Goal: Task Accomplishment & Management: Manage account settings

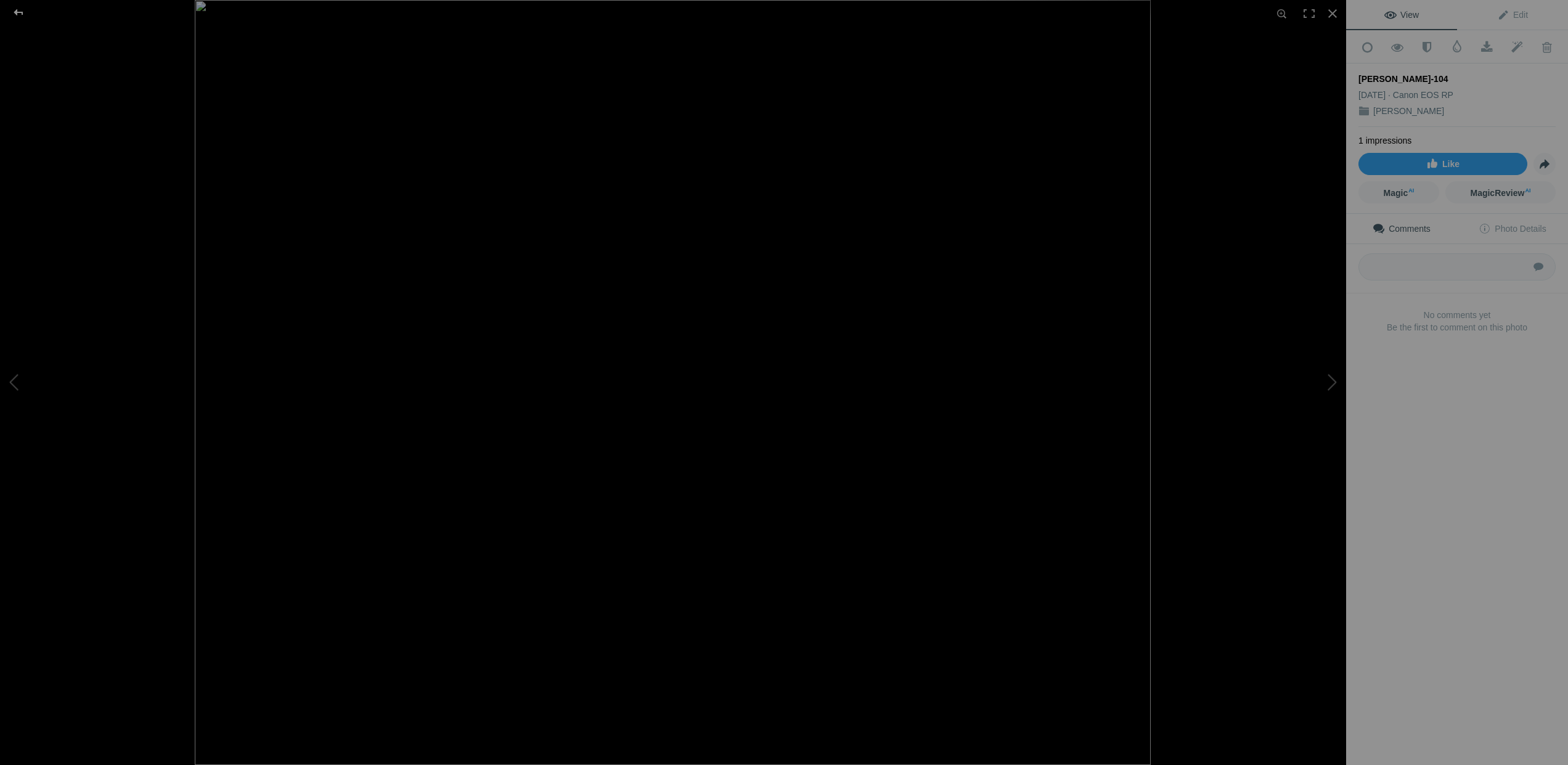
click at [15, 10] on div at bounding box center [18, 12] width 44 height 24
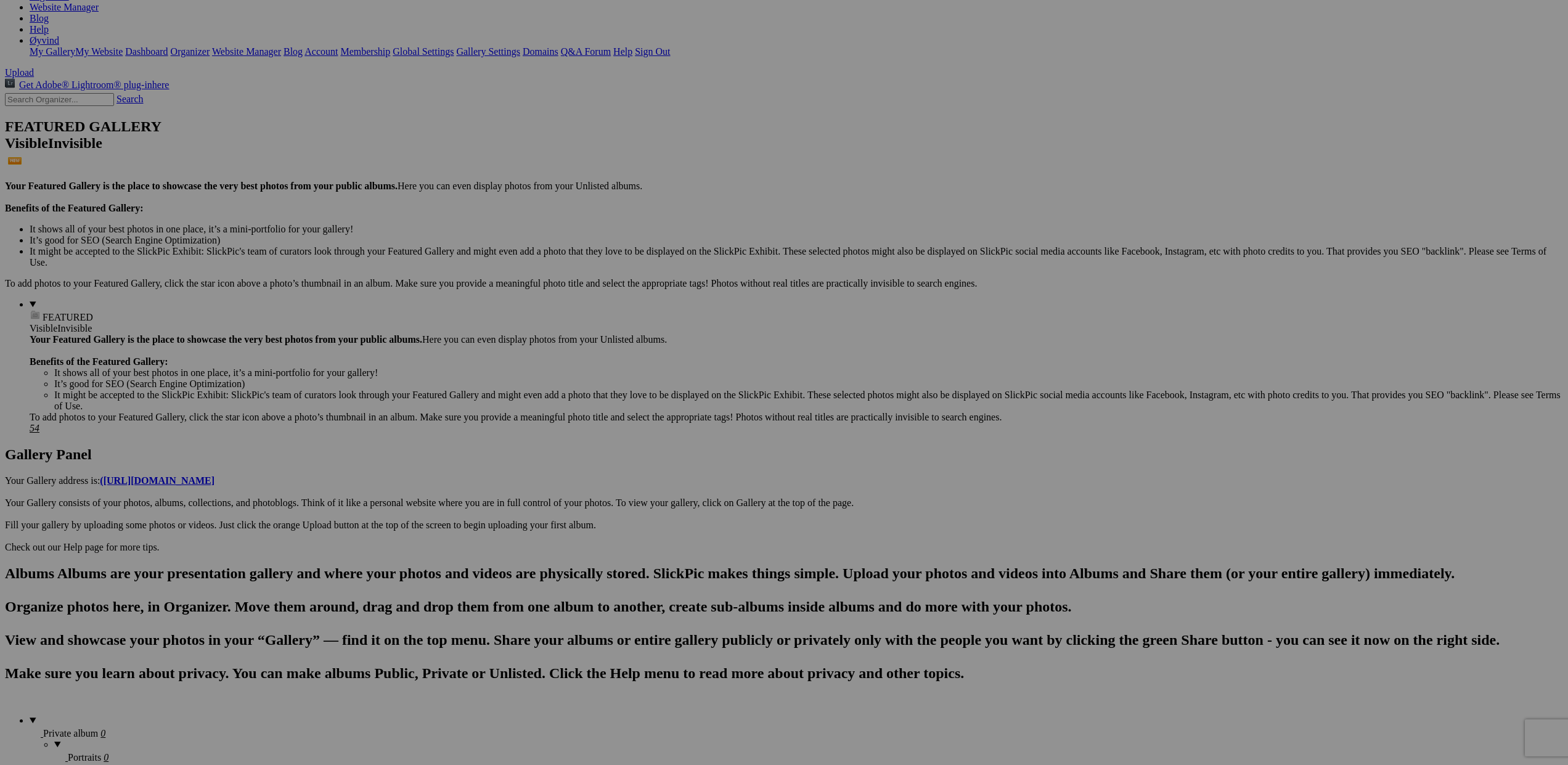
scroll to position [226, 0]
drag, startPoint x: 682, startPoint y: 753, endPoint x: 171, endPoint y: 75, distance: 849.0
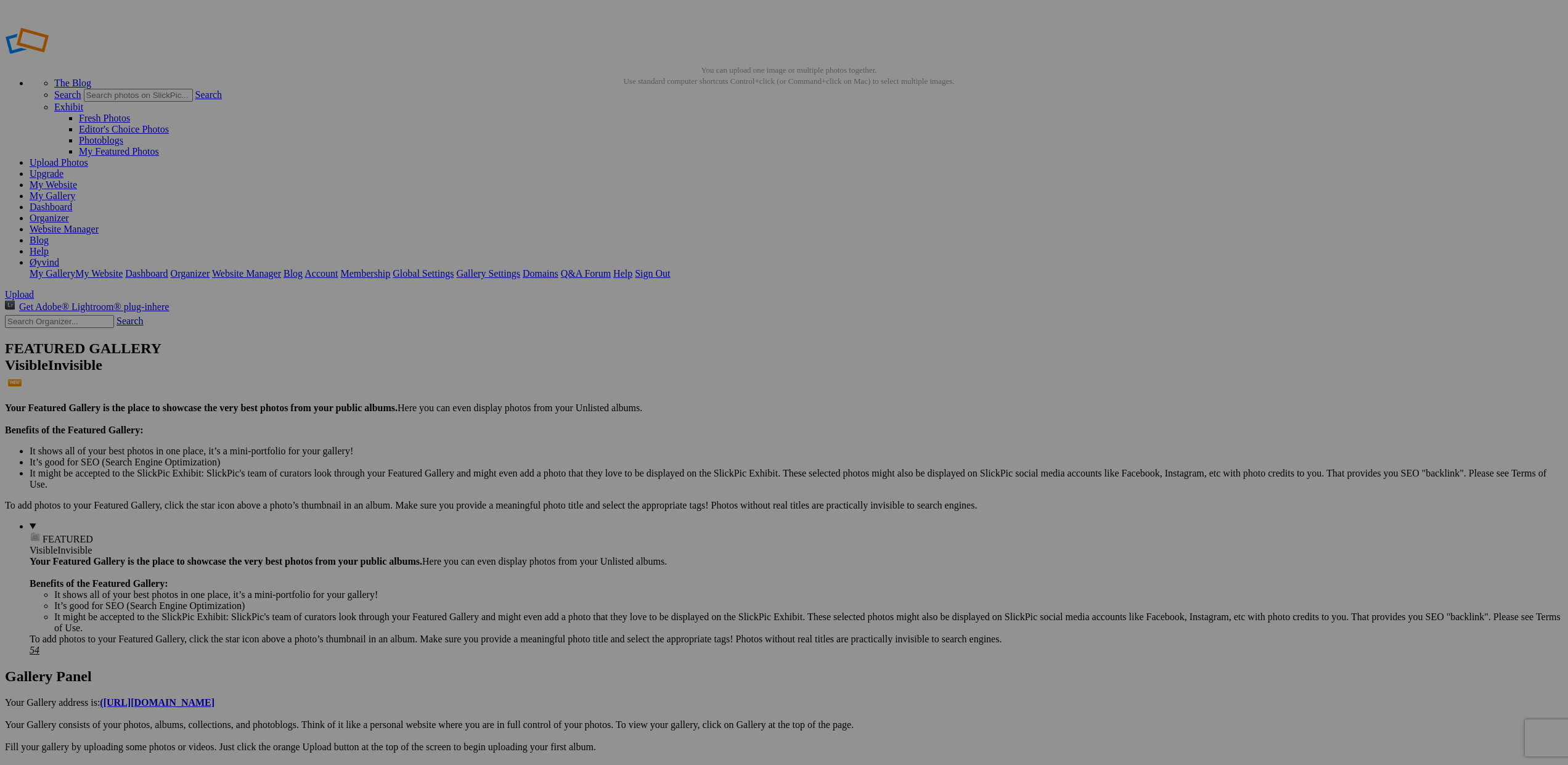
scroll to position [0, 0]
drag, startPoint x: 218, startPoint y: 346, endPoint x: 275, endPoint y: 147, distance: 207.0
drag, startPoint x: 234, startPoint y: 351, endPoint x: 303, endPoint y: 146, distance: 216.3
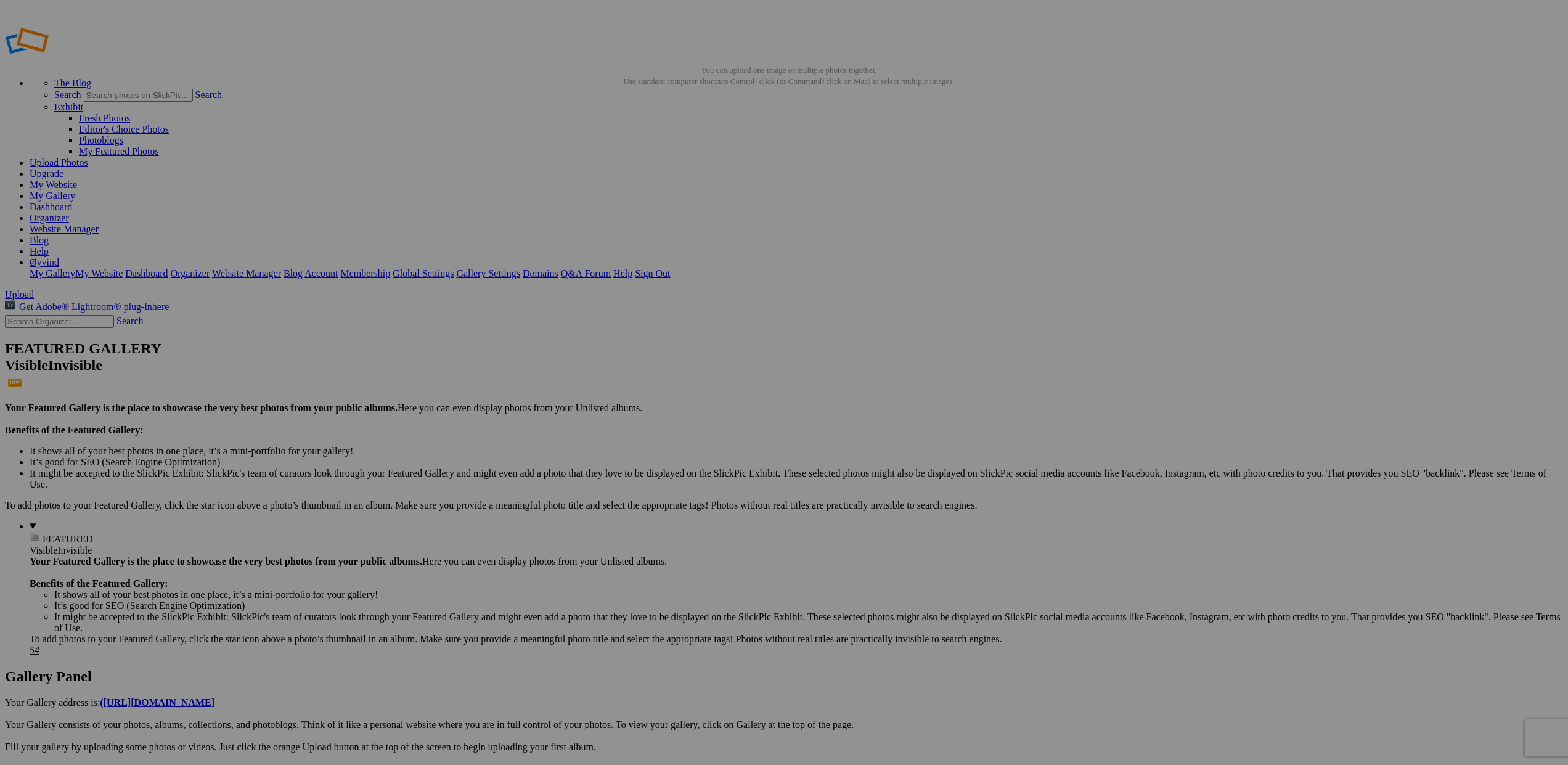
click at [671, 429] on link "Yes" at bounding box center [664, 430] width 14 height 10
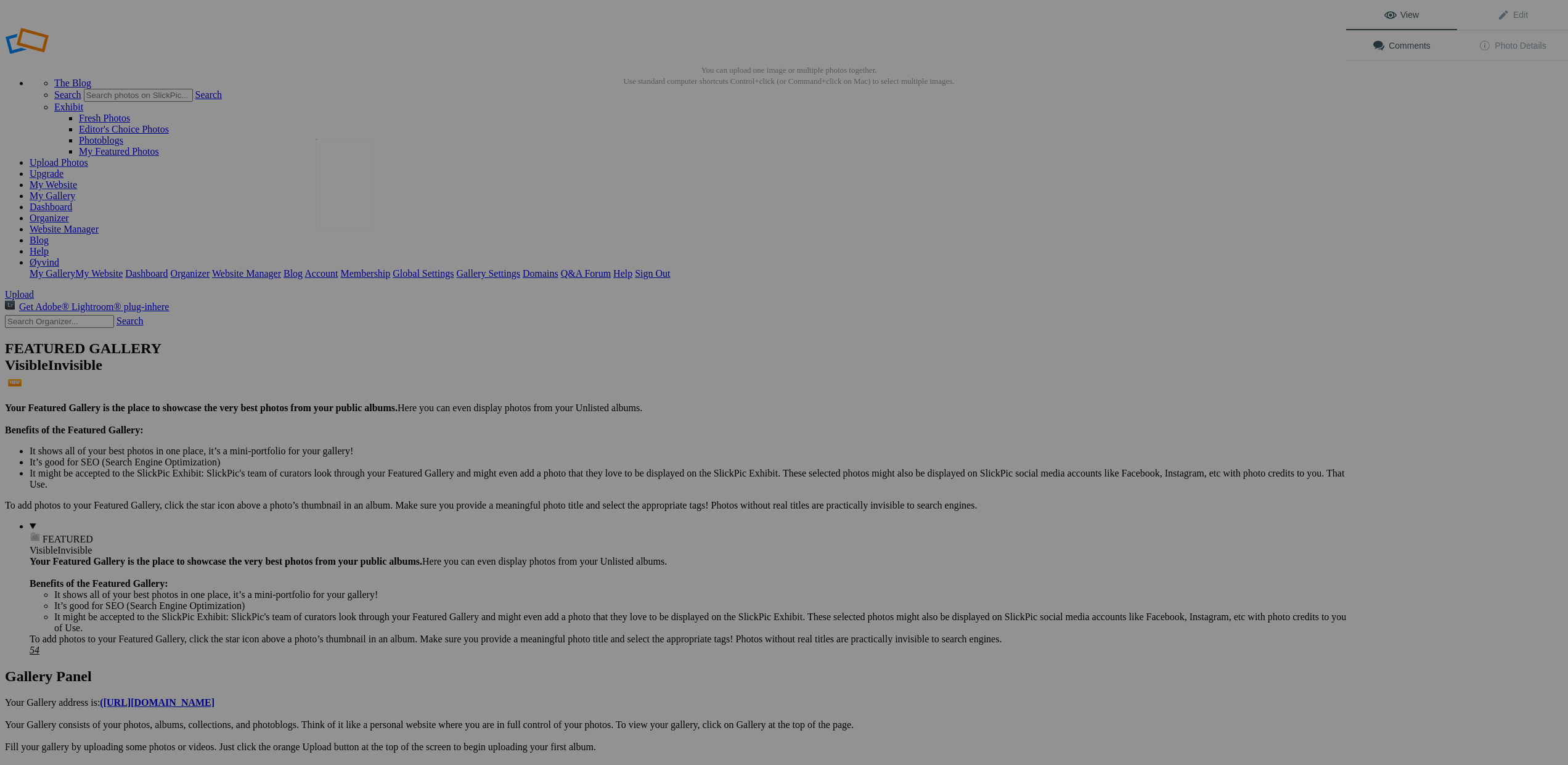
click at [344, 185] on img at bounding box center [343, 185] width 55 height 93
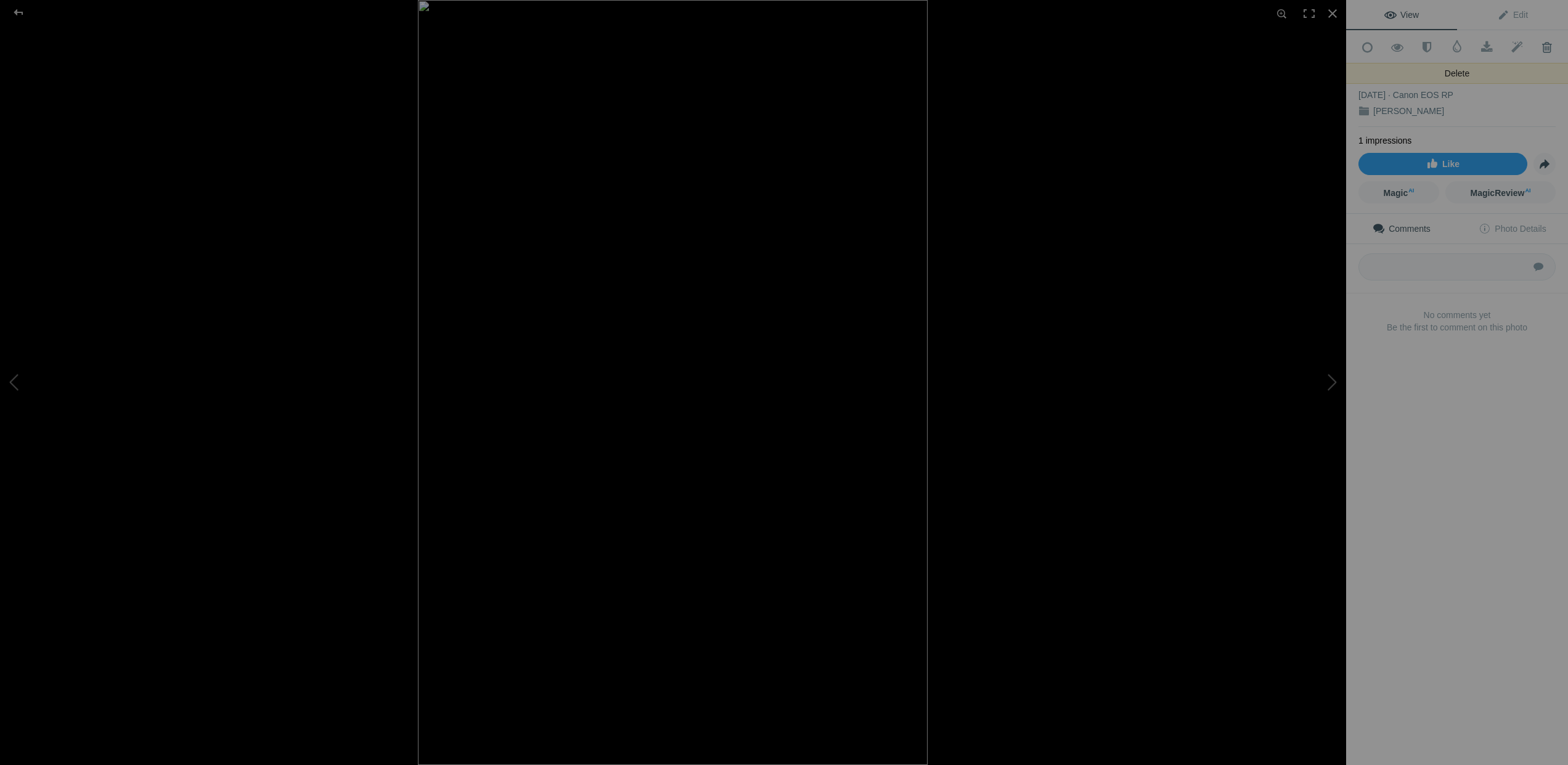
click at [1547, 48] on span at bounding box center [1547, 47] width 30 height 12
click at [1542, 42] on span at bounding box center [1547, 47] width 30 height 12
click at [1547, 48] on span at bounding box center [1547, 47] width 30 height 12
click at [1544, 49] on span at bounding box center [1547, 47] width 30 height 12
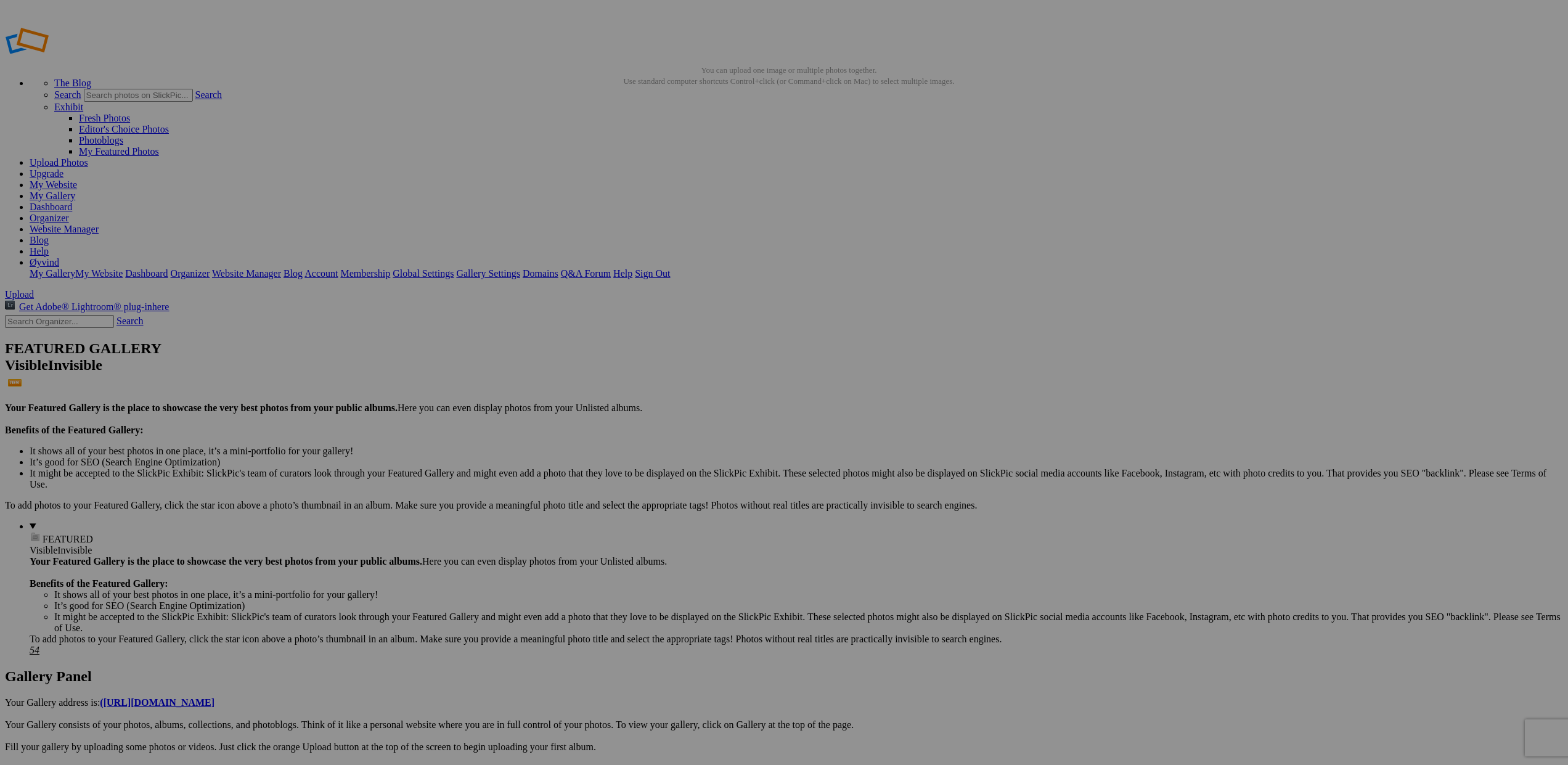
scroll to position [0, 0]
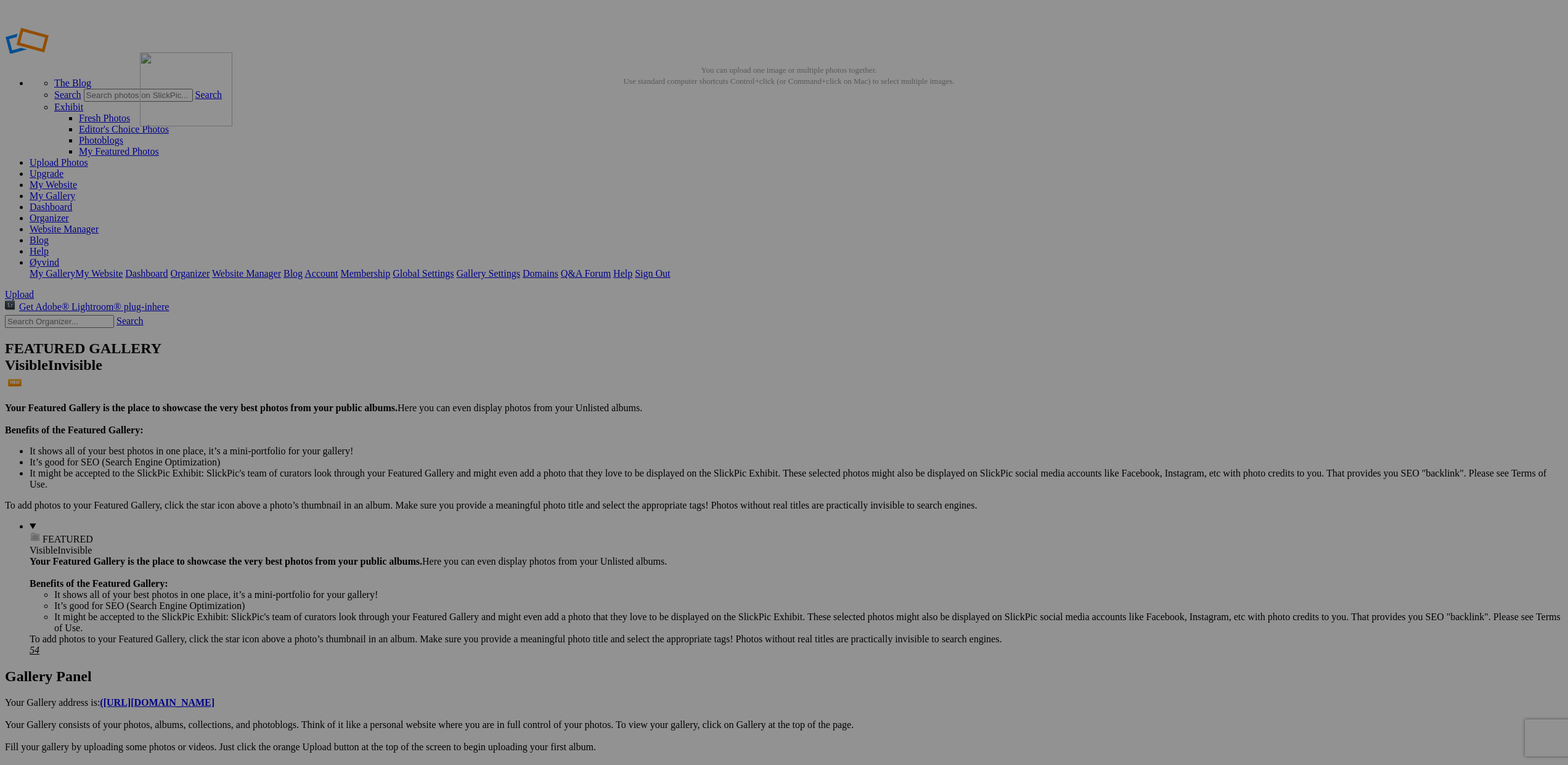
drag, startPoint x: 230, startPoint y: 349, endPoint x: 317, endPoint y: 141, distance: 225.5
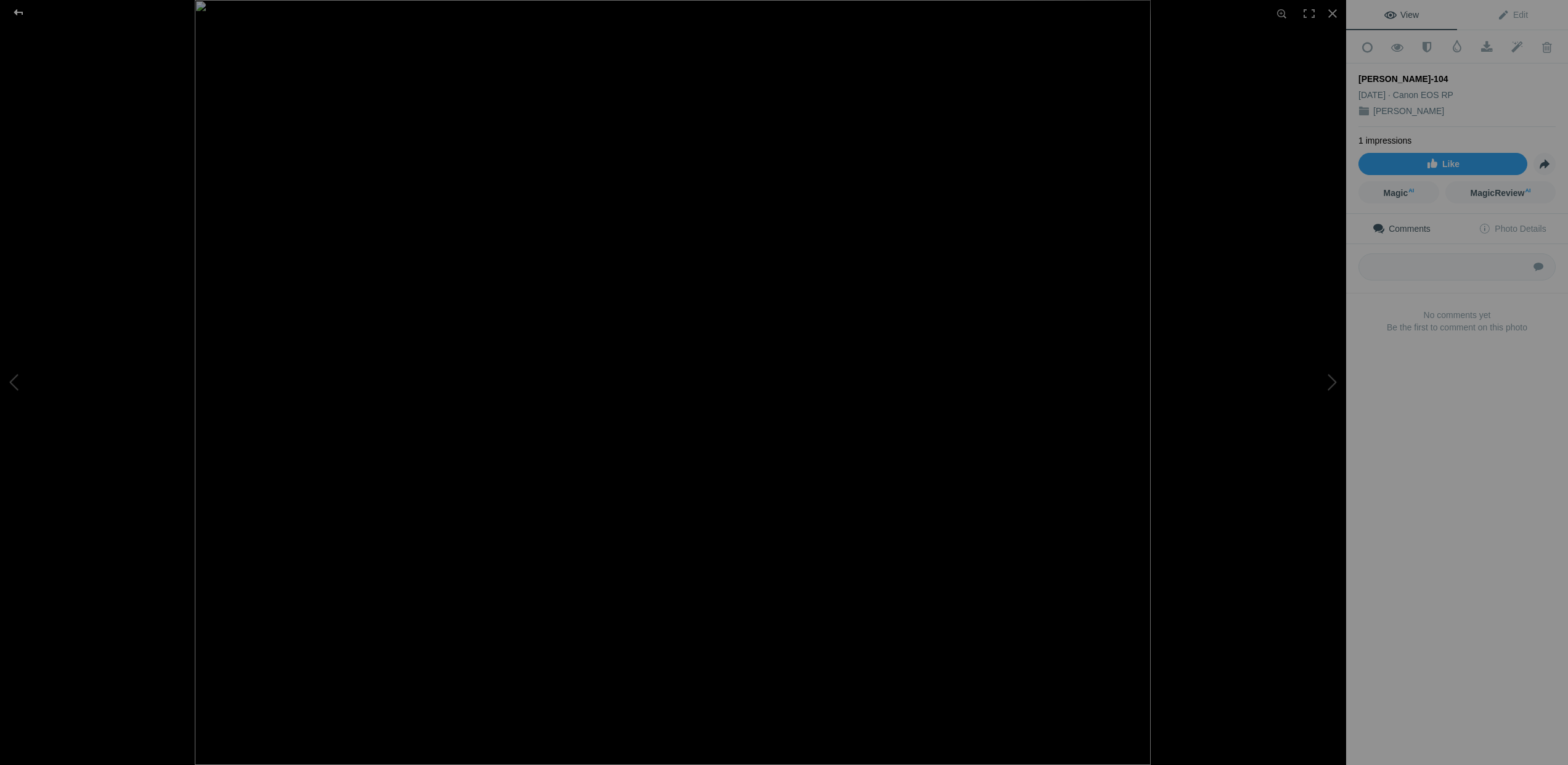
click at [19, 12] on div at bounding box center [18, 12] width 44 height 24
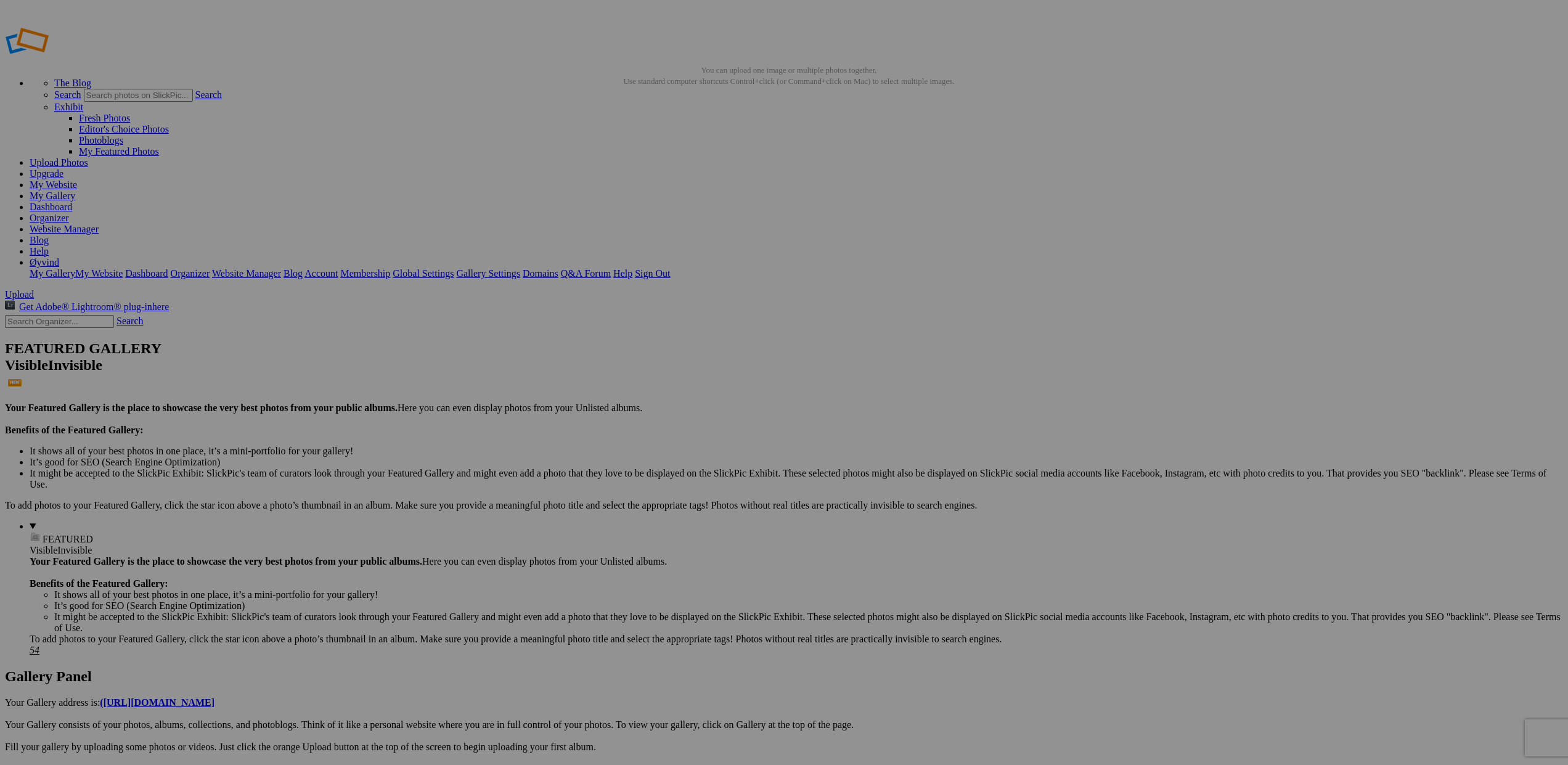
drag, startPoint x: 359, startPoint y: 189, endPoint x: 71, endPoint y: 268, distance: 298.6
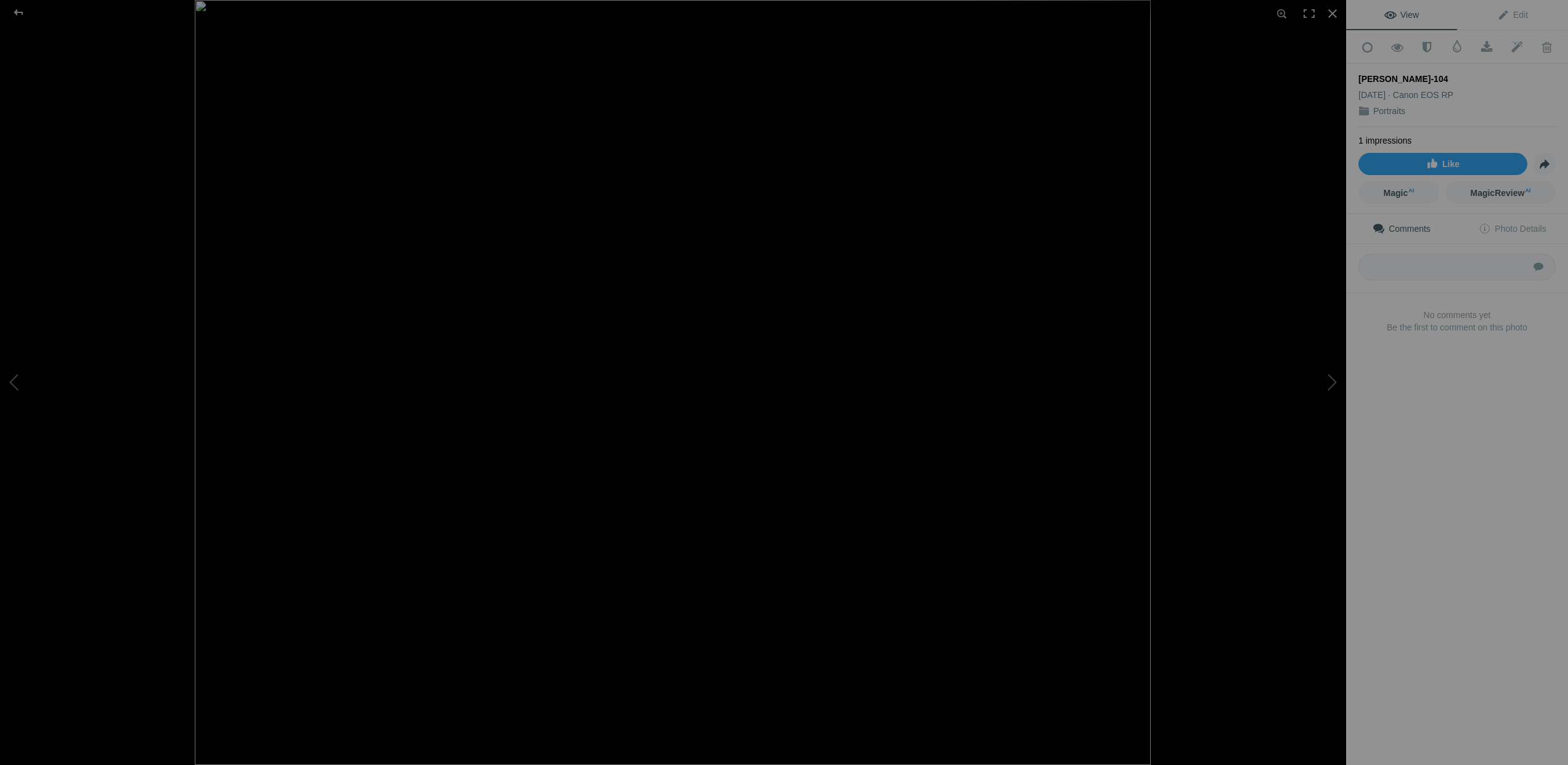
click at [1410, 73] on div "[PERSON_NAME]-104" at bounding box center [1457, 78] width 198 height 12
click at [1403, 73] on div "[PERSON_NAME]-104" at bounding box center [1457, 78] width 198 height 12
click at [1513, 13] on span "Edit" at bounding box center [1513, 14] width 31 height 10
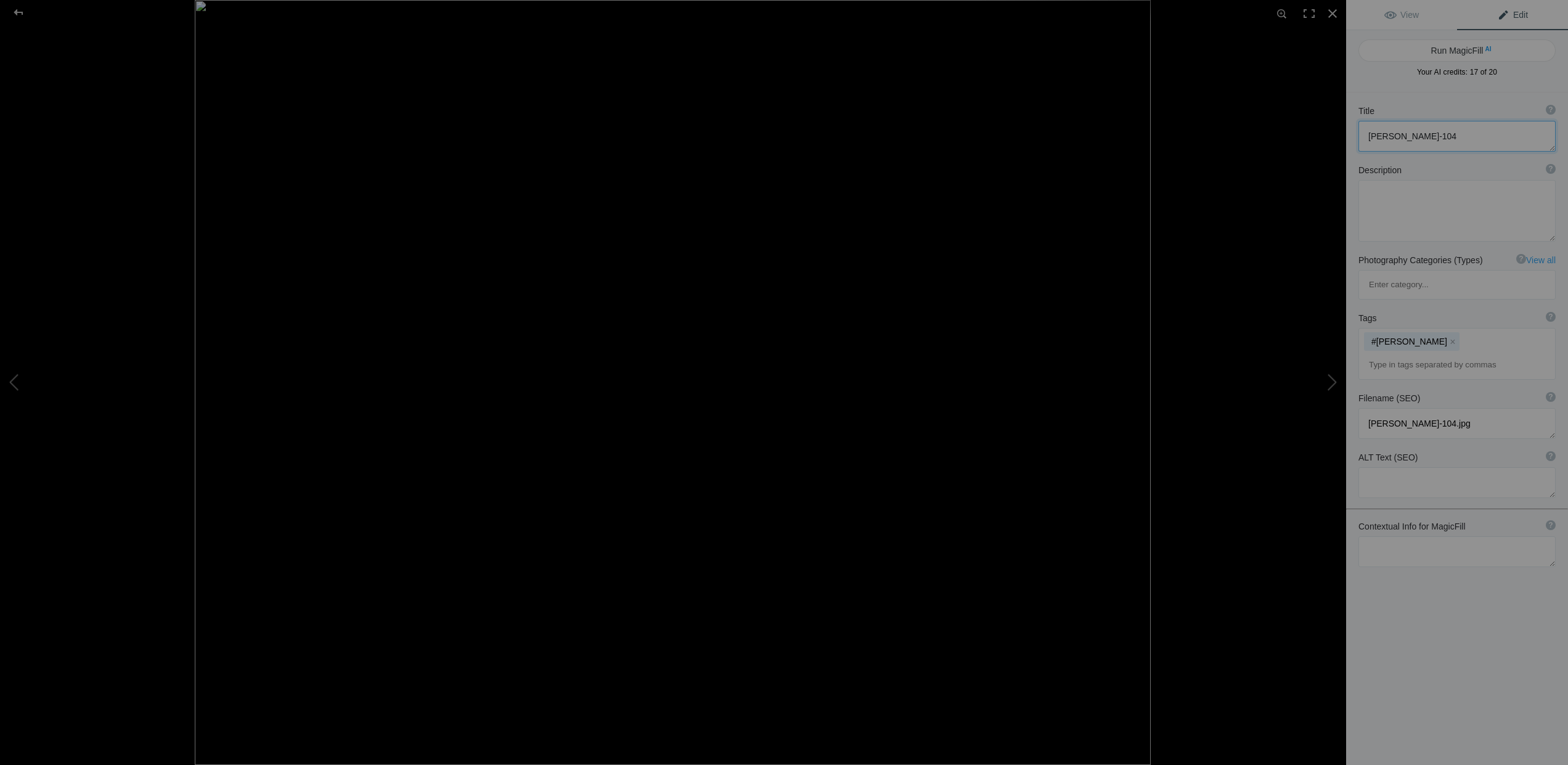
click at [1415, 137] on textarea at bounding box center [1457, 136] width 198 height 31
type textarea "Camilla with sunglasses at Jessheim"
click at [1371, 196] on textarea at bounding box center [1457, 211] width 198 height 62
type textarea "Beautiful Camilla with a great look in her eye holding her sunglasses."
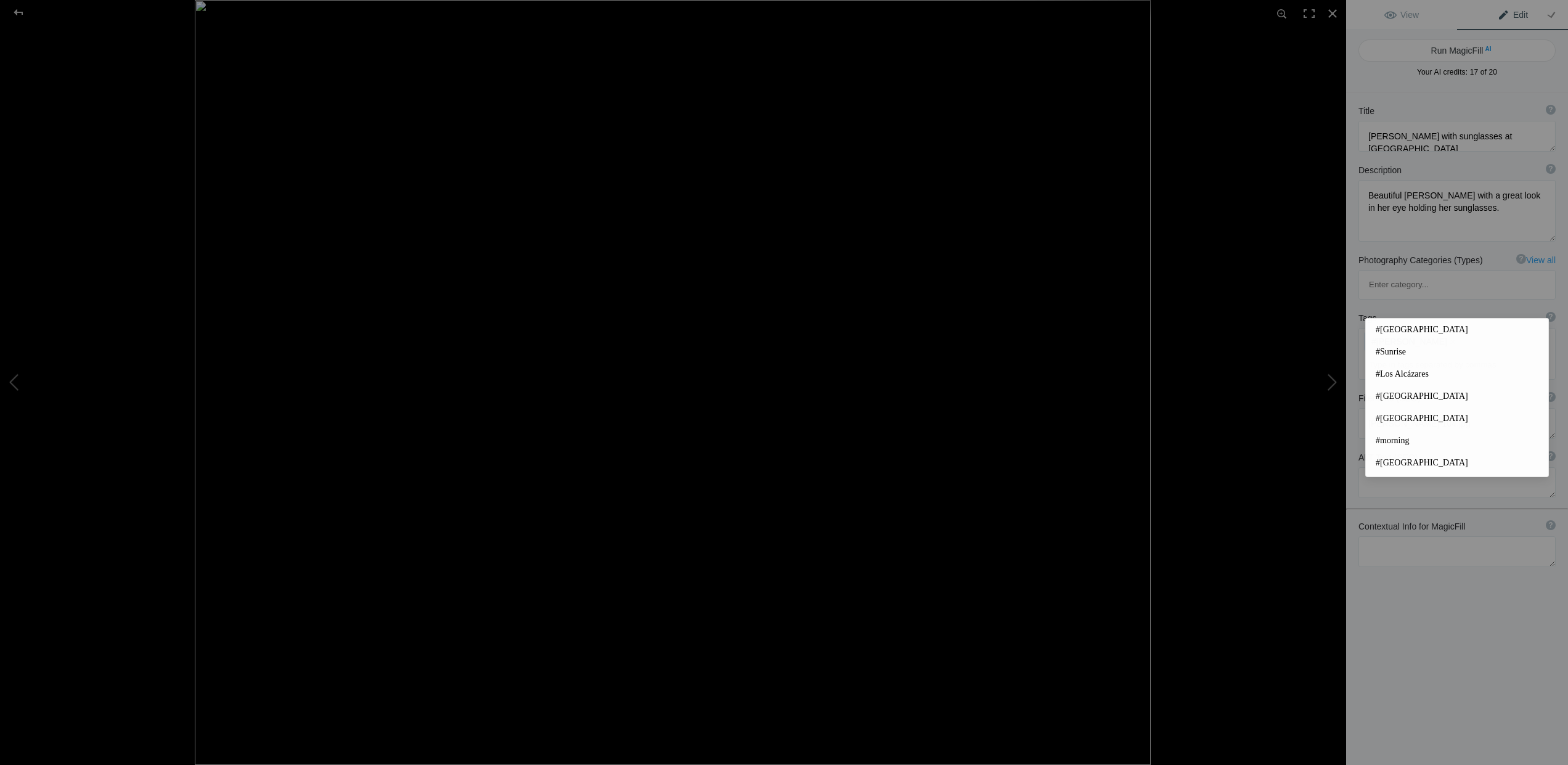
click at [1375, 354] on input at bounding box center [1457, 365] width 183 height 22
click at [1396, 341] on span "#ullensaker" at bounding box center [1457, 342] width 163 height 12
click at [1387, 354] on input at bounding box center [1457, 365] width 183 height 22
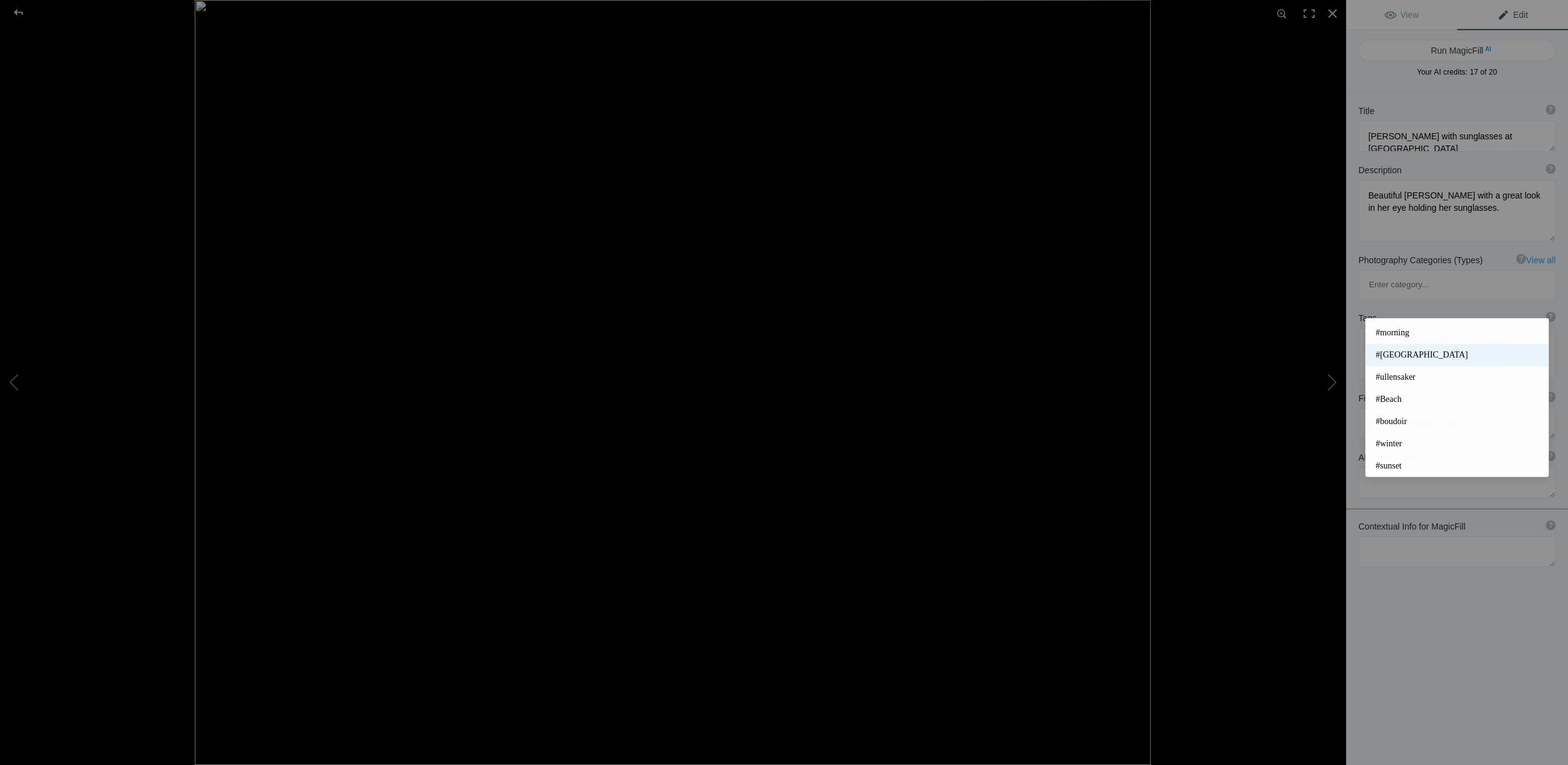
click at [1395, 350] on span "#norway" at bounding box center [1457, 355] width 163 height 12
click at [1379, 376] on input at bounding box center [1457, 387] width 183 height 22
click at [1398, 386] on span "#people" at bounding box center [1457, 385] width 163 height 12
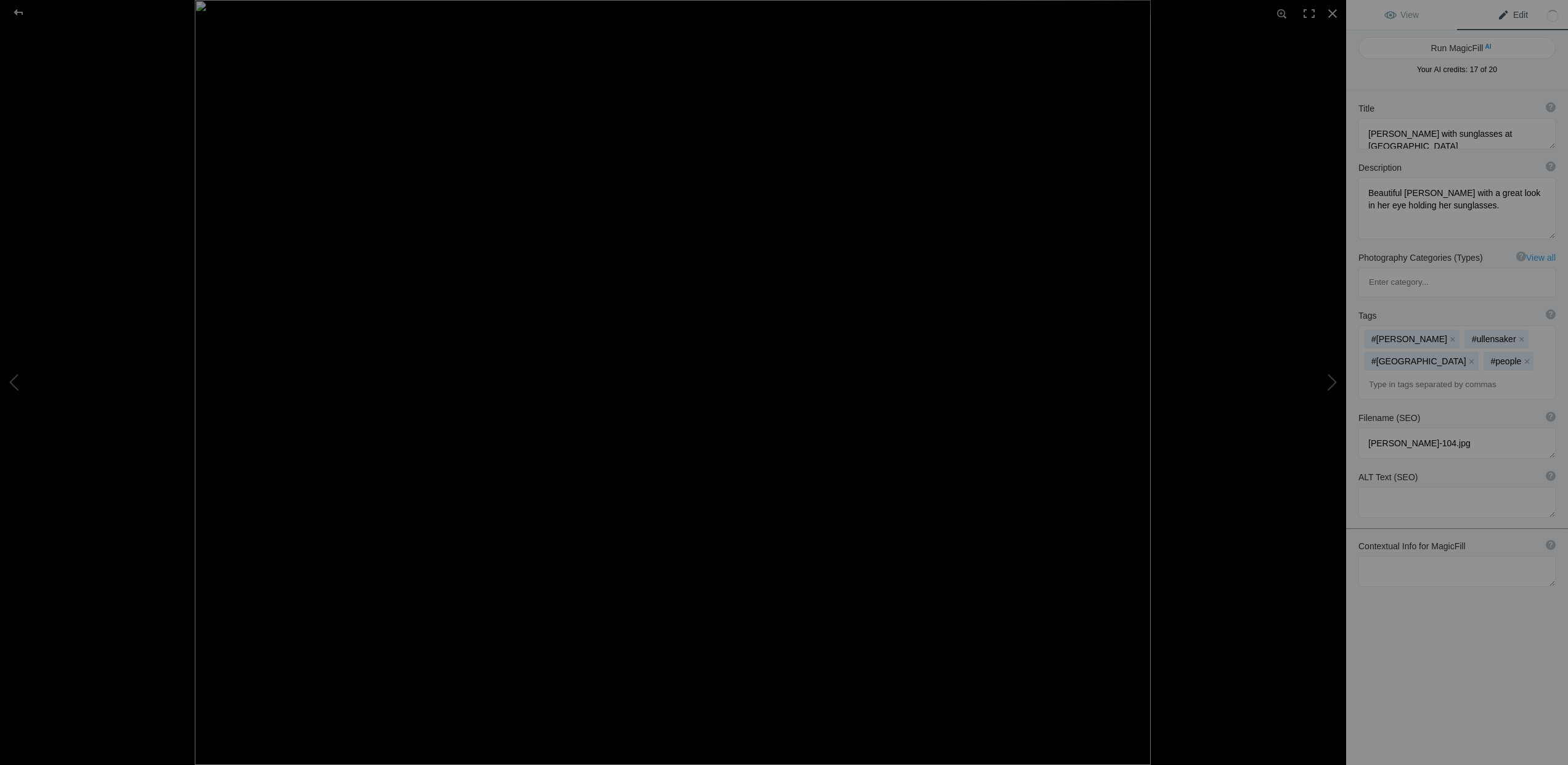
scroll to position [0, 0]
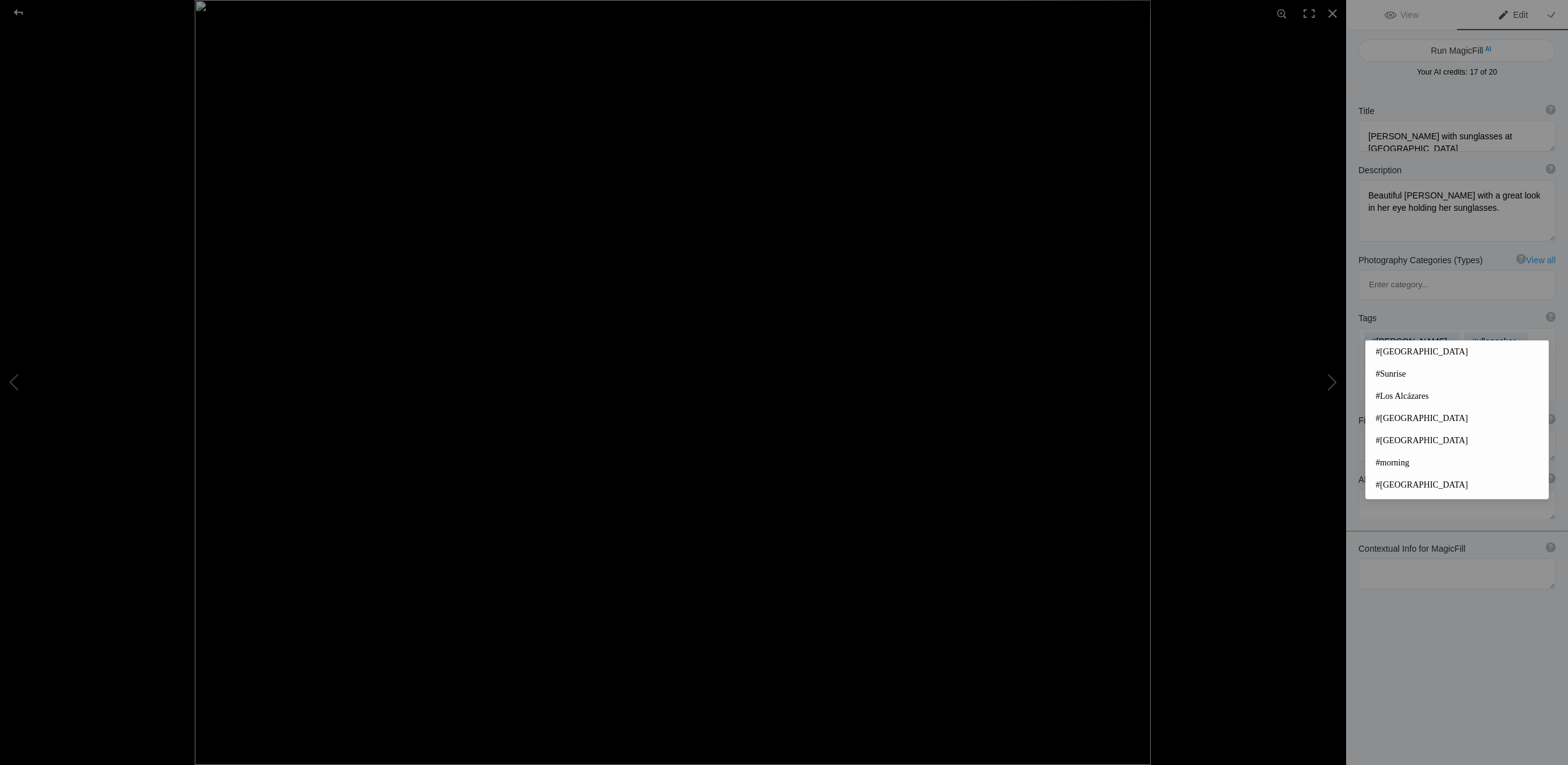
click at [1391, 376] on input at bounding box center [1457, 387] width 183 height 22
click at [1401, 403] on span "#portrait" at bounding box center [1457, 403] width 163 height 12
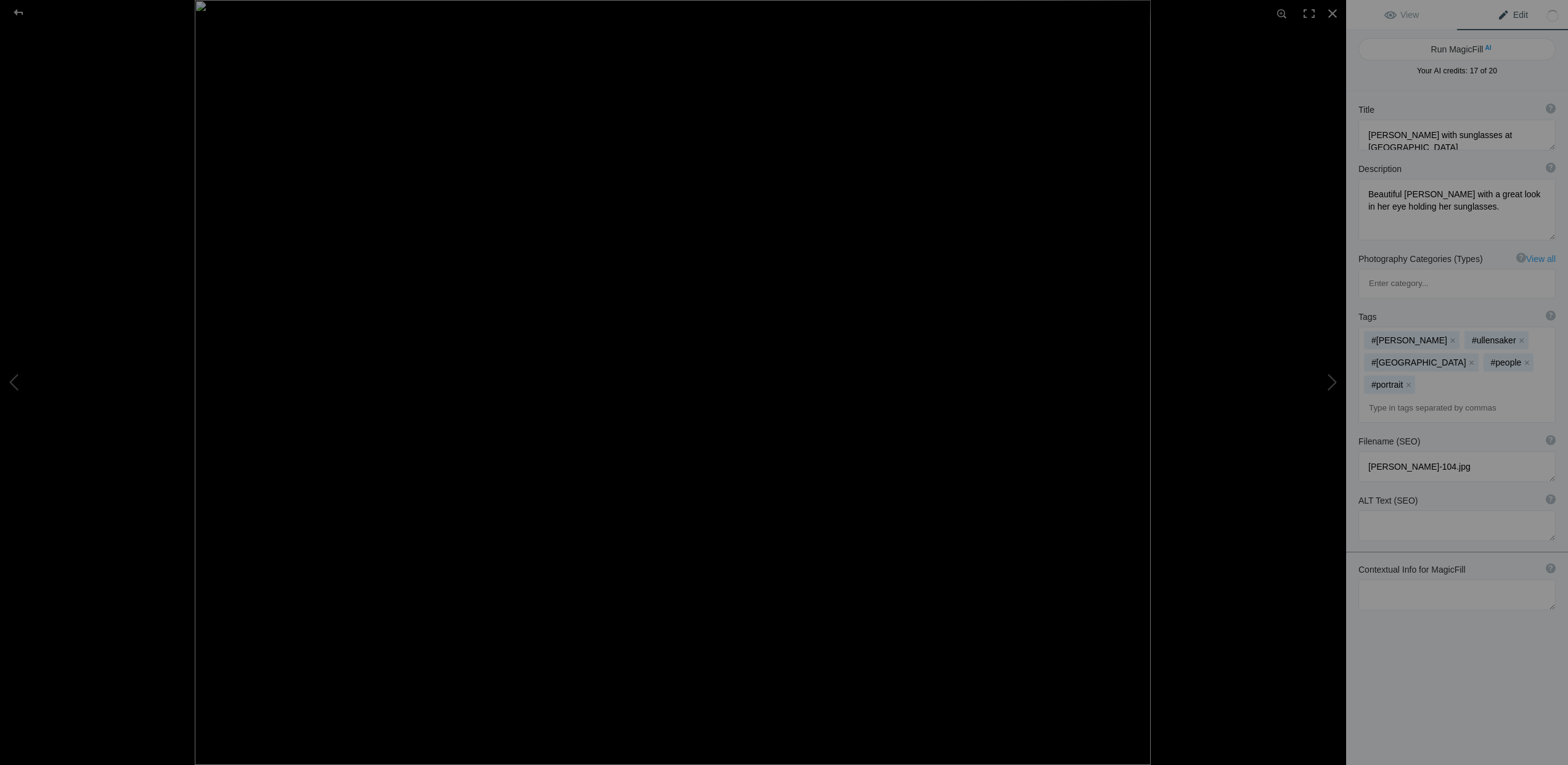
click at [1380, 397] on input at bounding box center [1457, 408] width 183 height 22
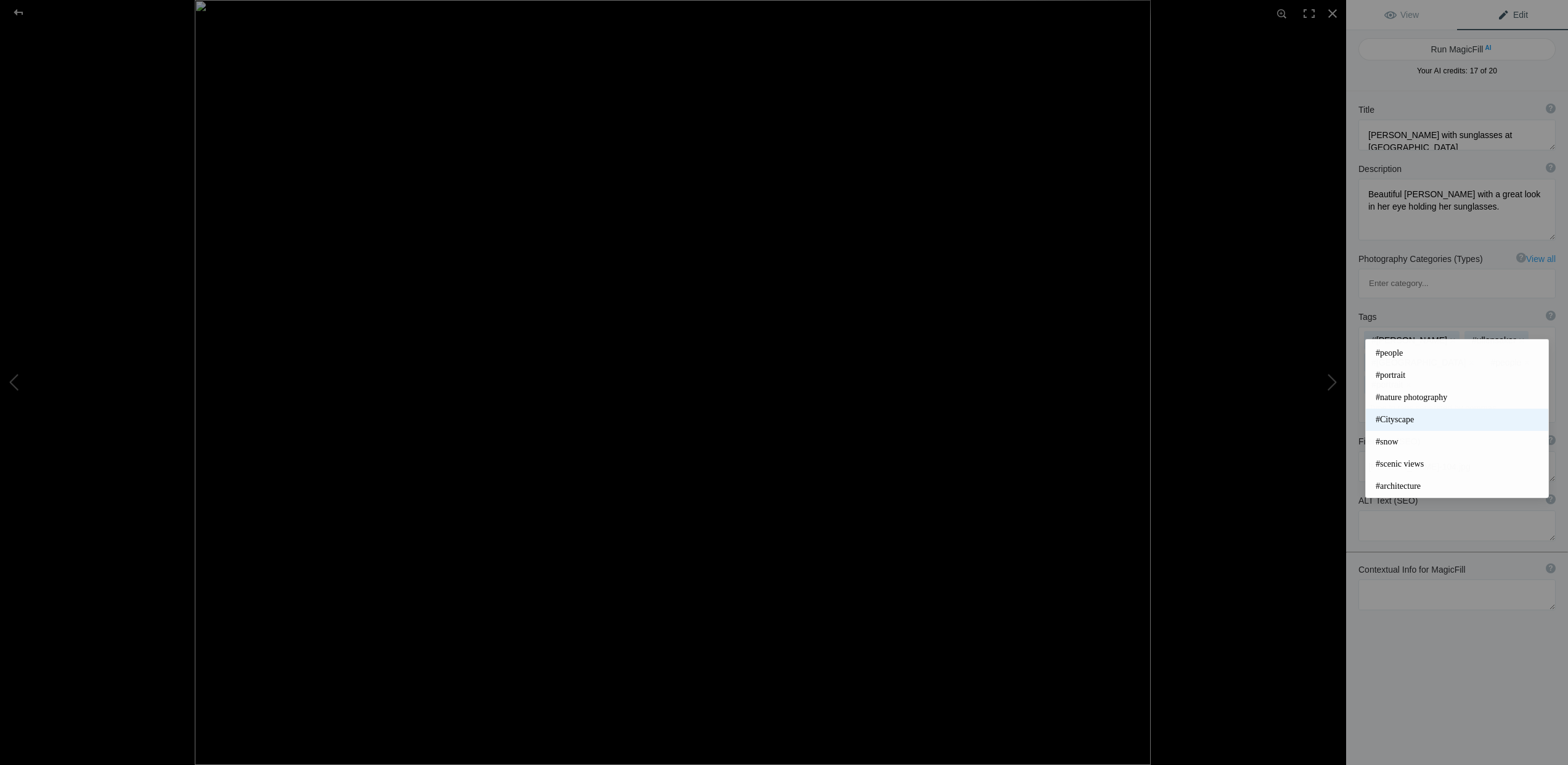
scroll to position [263, 0]
click at [1387, 377] on span "#people" at bounding box center [1457, 376] width 163 height 12
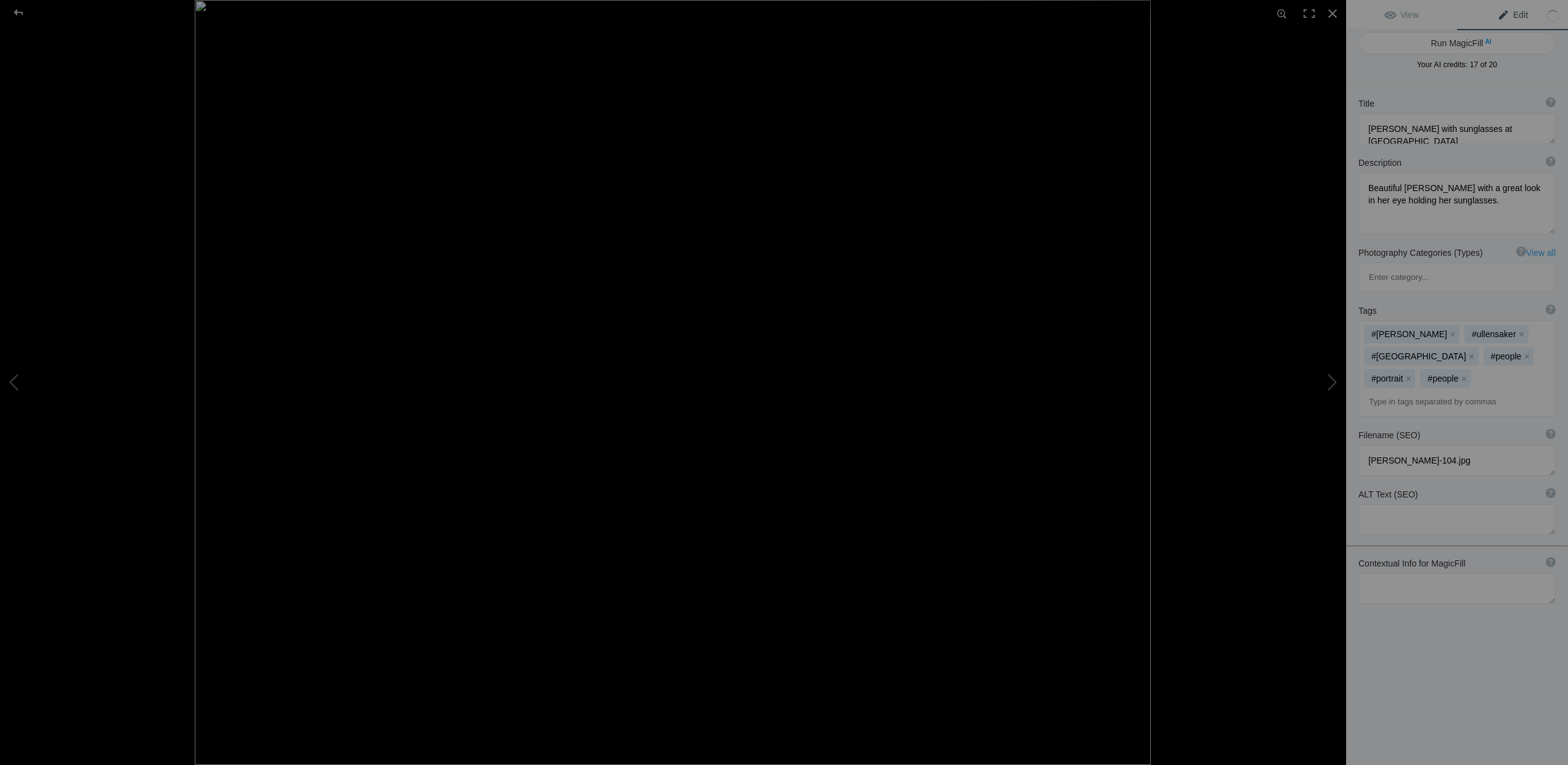
scroll to position [7, 0]
click at [1381, 391] on input at bounding box center [1457, 402] width 183 height 22
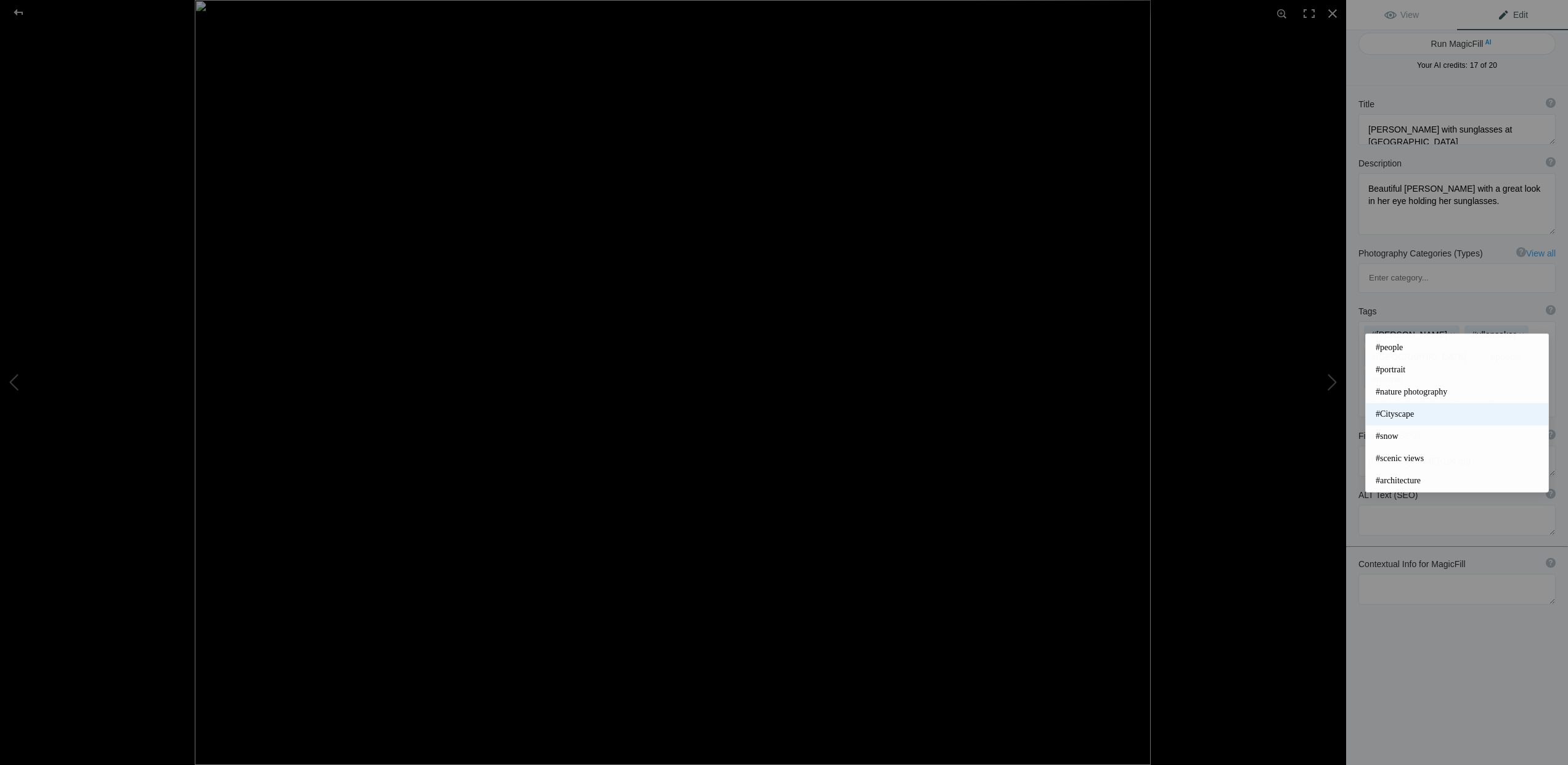
scroll to position [286, 0]
click at [1446, 585] on div "Title ? Photo title is one of the highest used Search Engine ranking criteria a…" at bounding box center [1457, 468] width 222 height 765
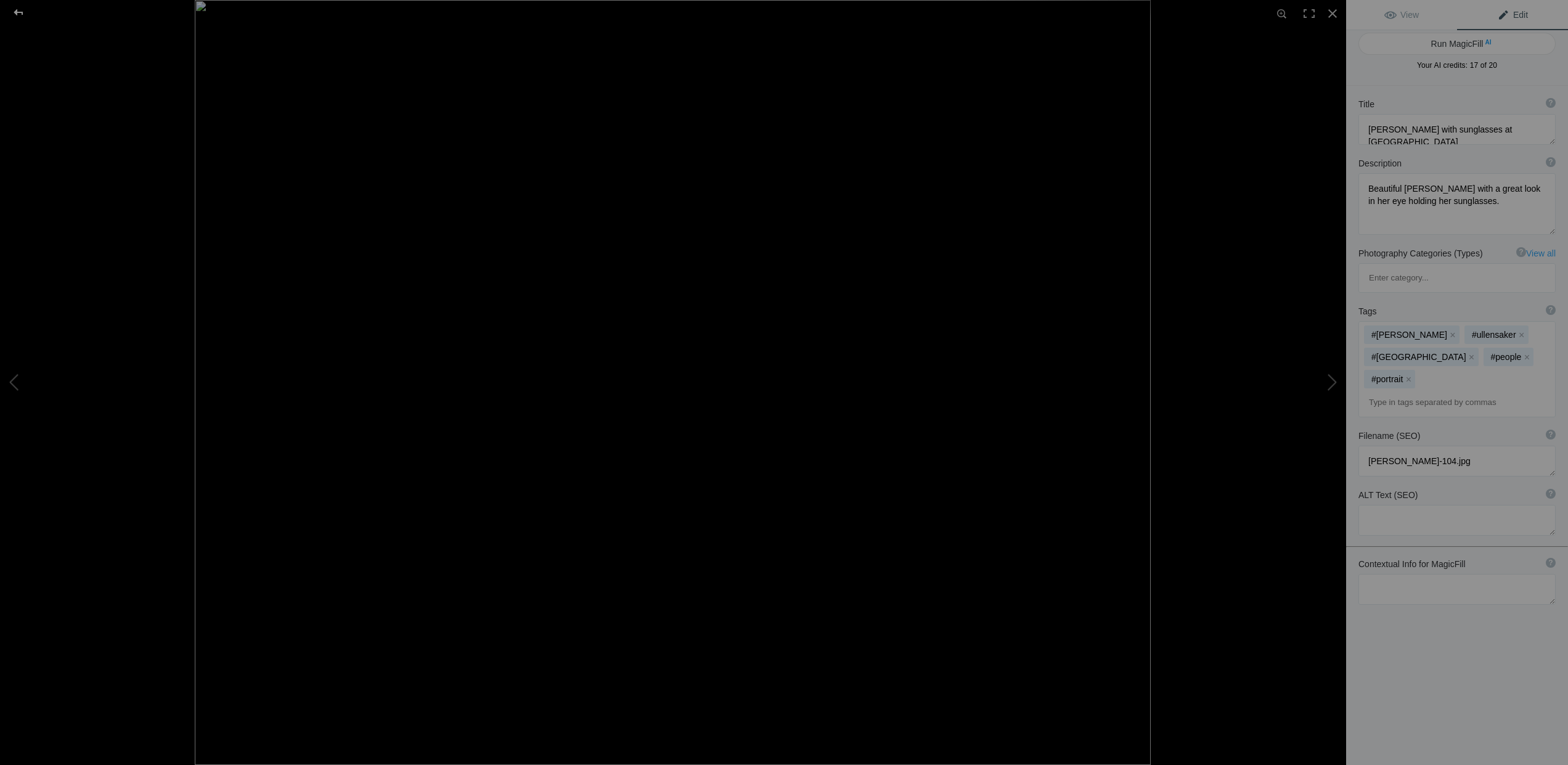
click at [21, 11] on div at bounding box center [18, 12] width 44 height 24
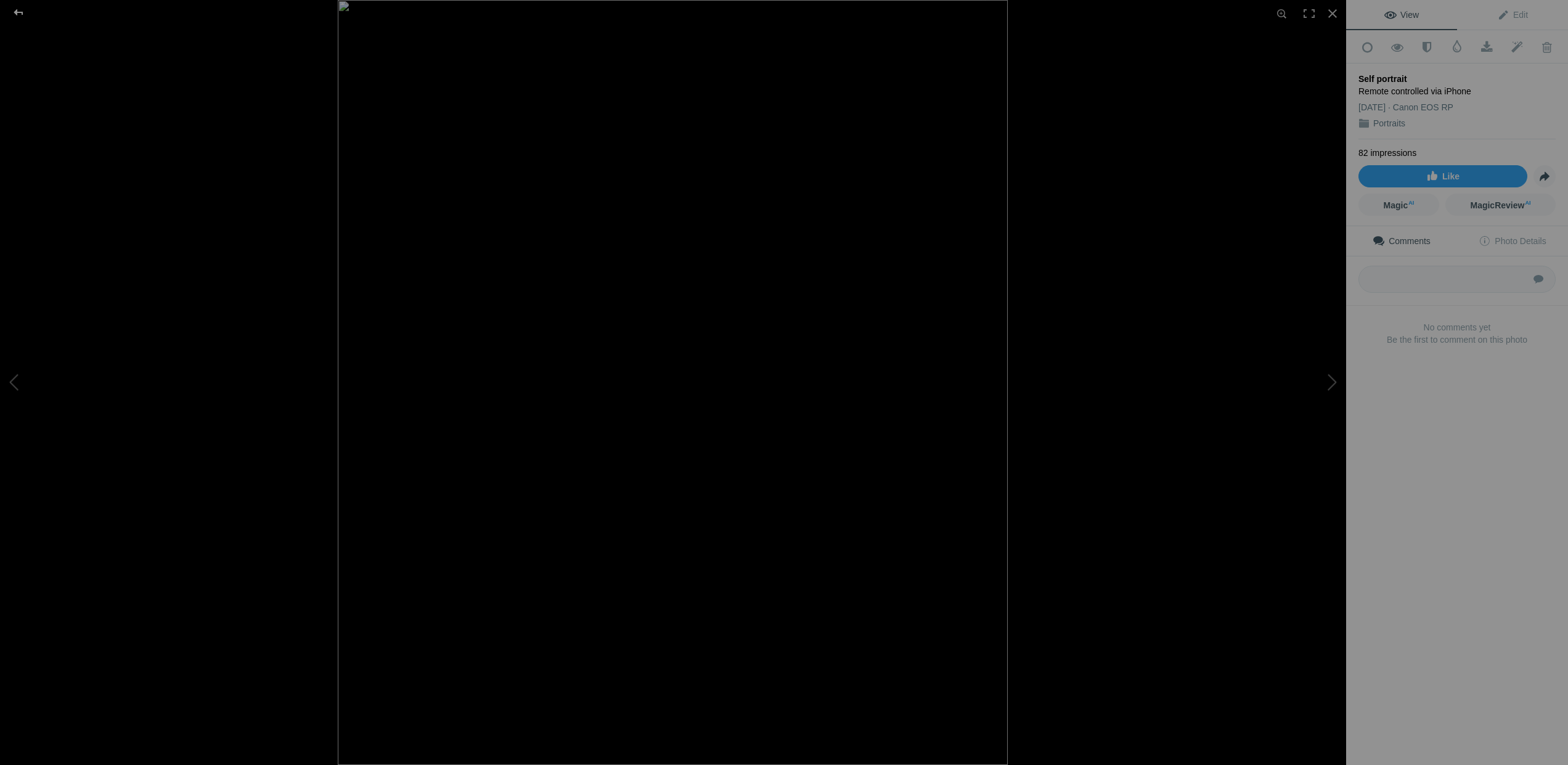
click at [21, 8] on div at bounding box center [18, 12] width 44 height 24
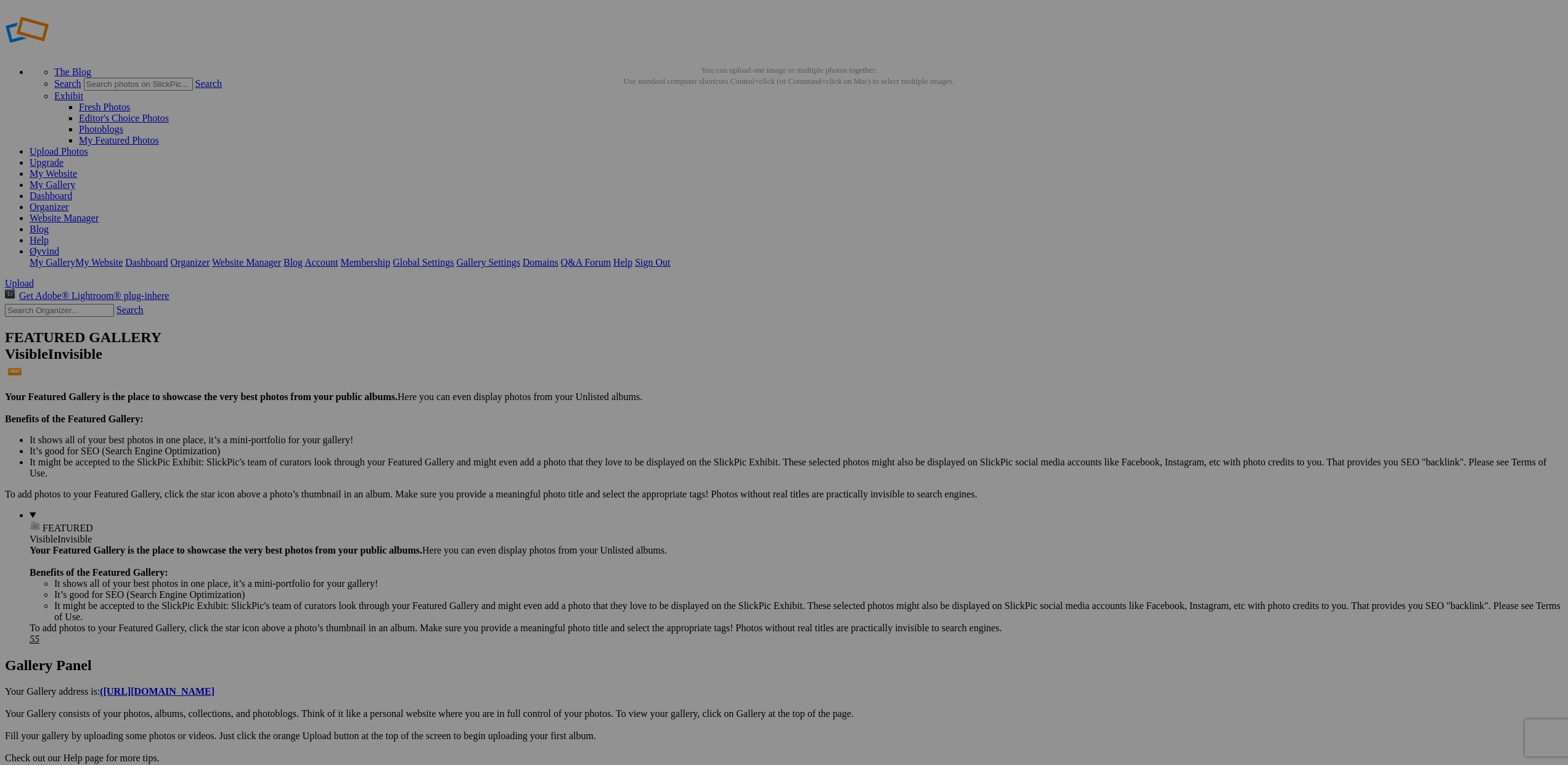
click at [688, 463] on span "Cancel" at bounding box center [674, 463] width 27 height 10
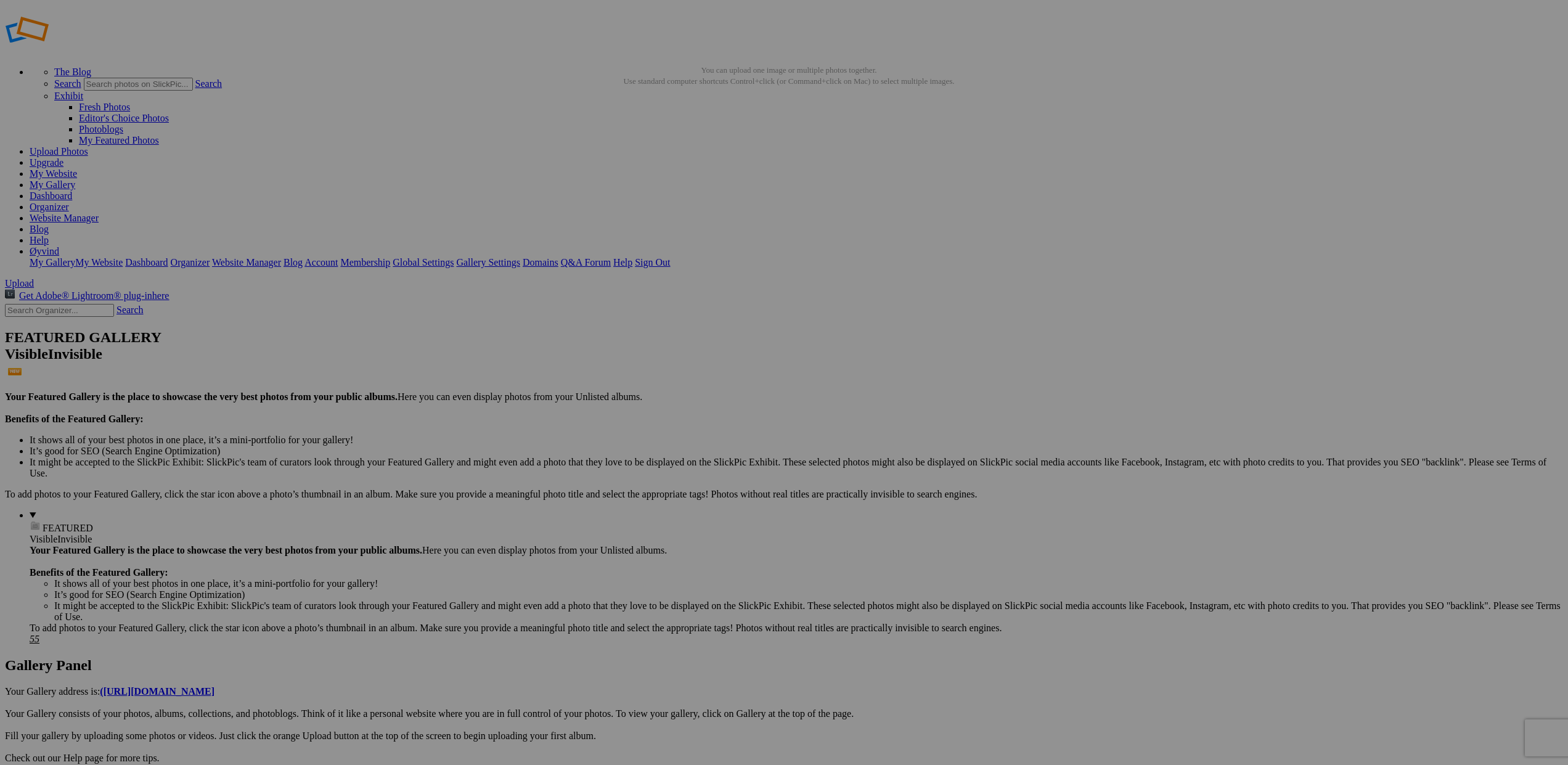
scroll to position [0, 1]
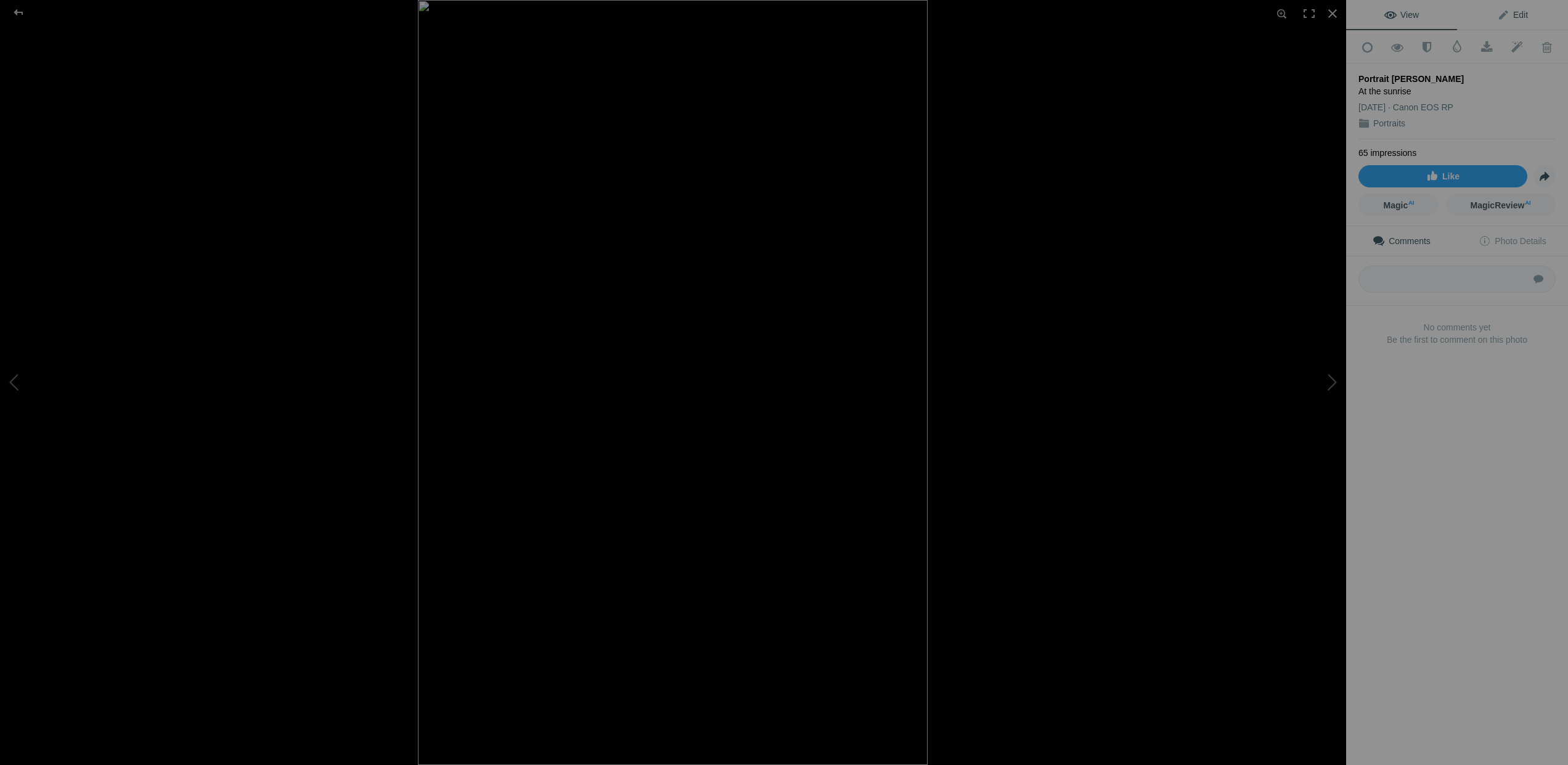
click at [1521, 13] on span "Edit" at bounding box center [1513, 14] width 31 height 10
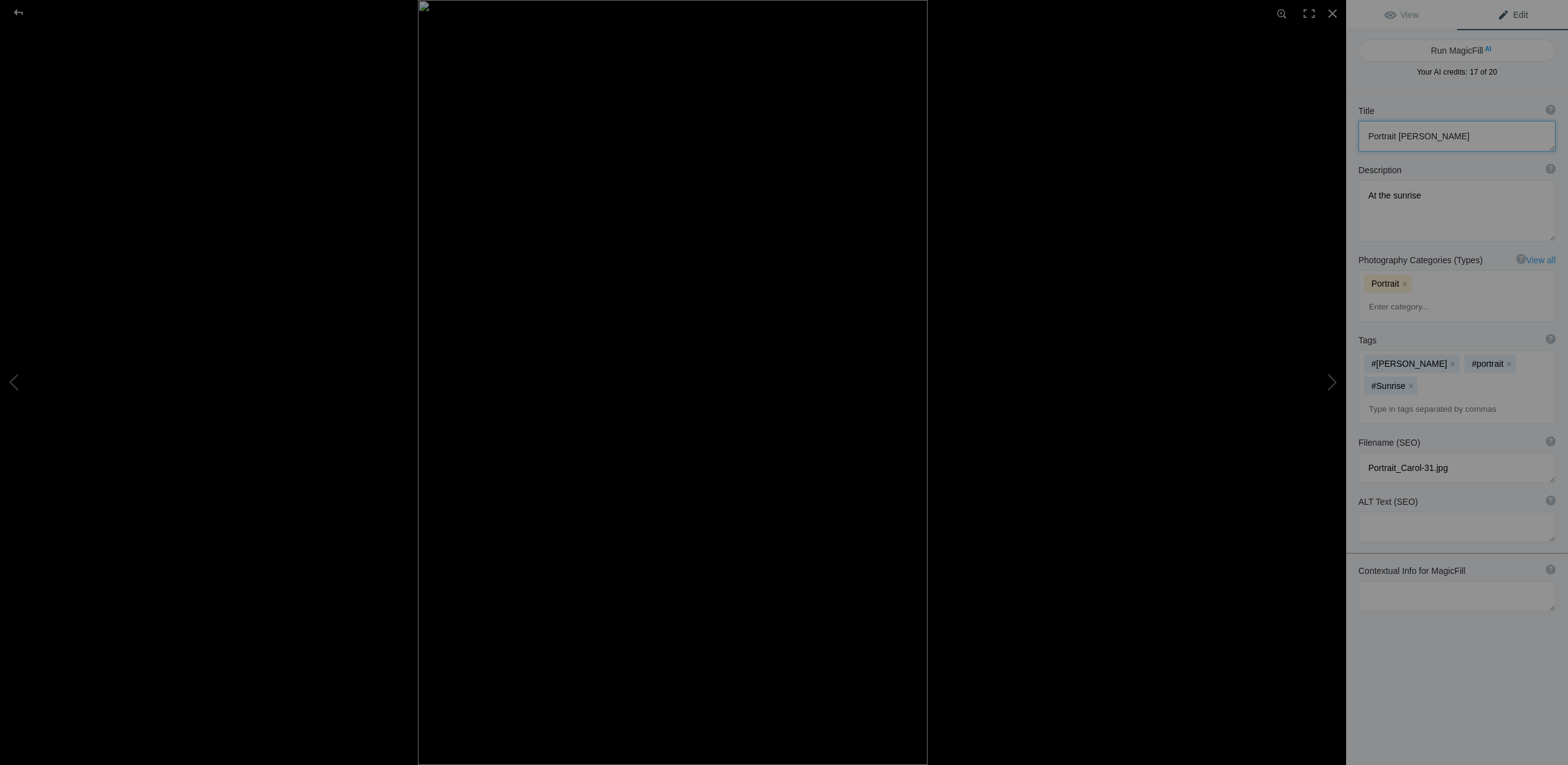
click at [1433, 138] on textarea at bounding box center [1457, 136] width 198 height 31
type textarea "Portrait [PERSON_NAME] at sunrise"
click at [1372, 195] on textarea at bounding box center [1457, 211] width 198 height 62
click at [1458, 196] on textarea at bounding box center [1457, 211] width 198 height 62
type textarea "Portrait at the sunrise with boats in the background in Los Alcázares"
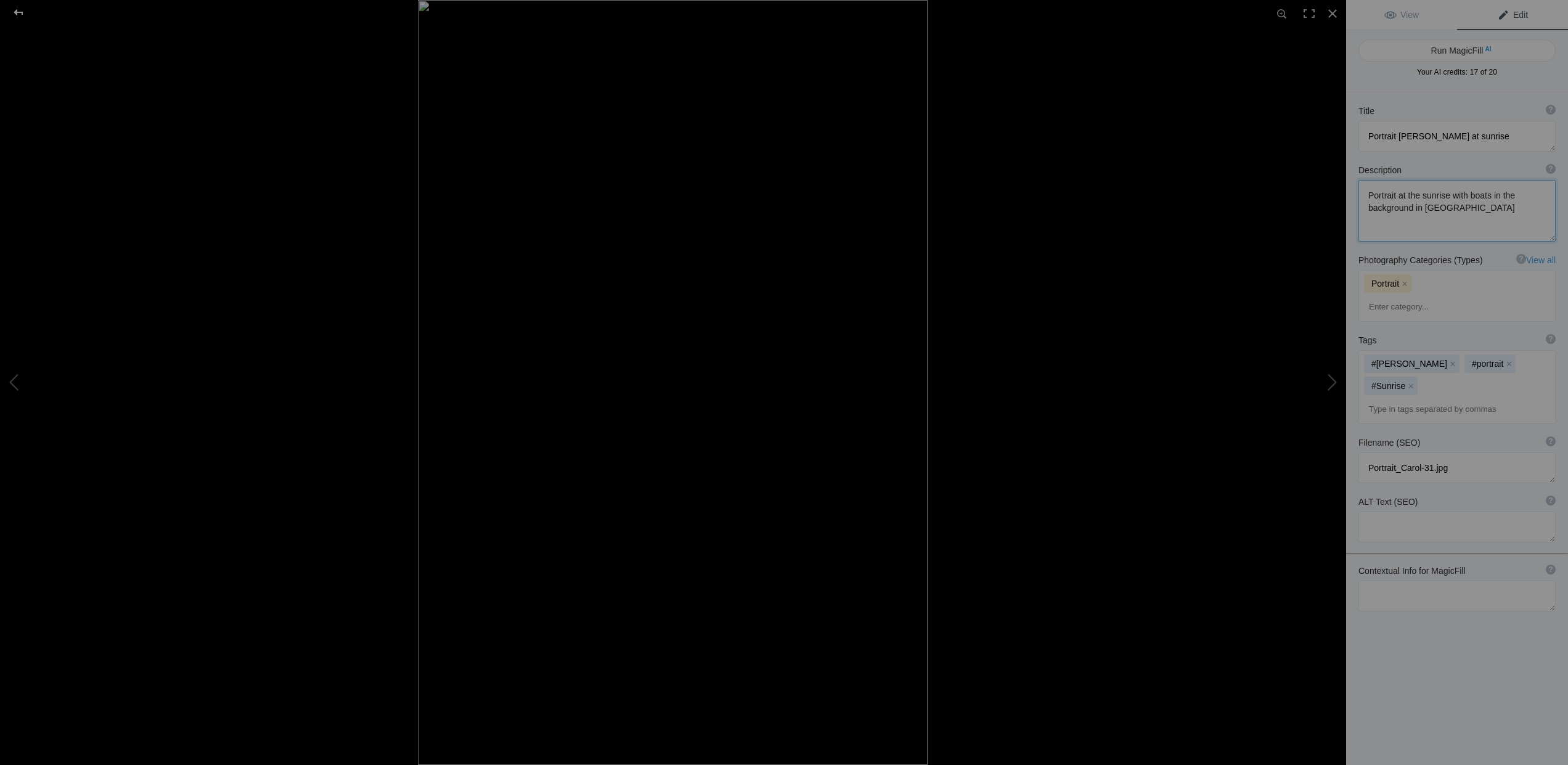
click at [19, 12] on div at bounding box center [18, 12] width 44 height 24
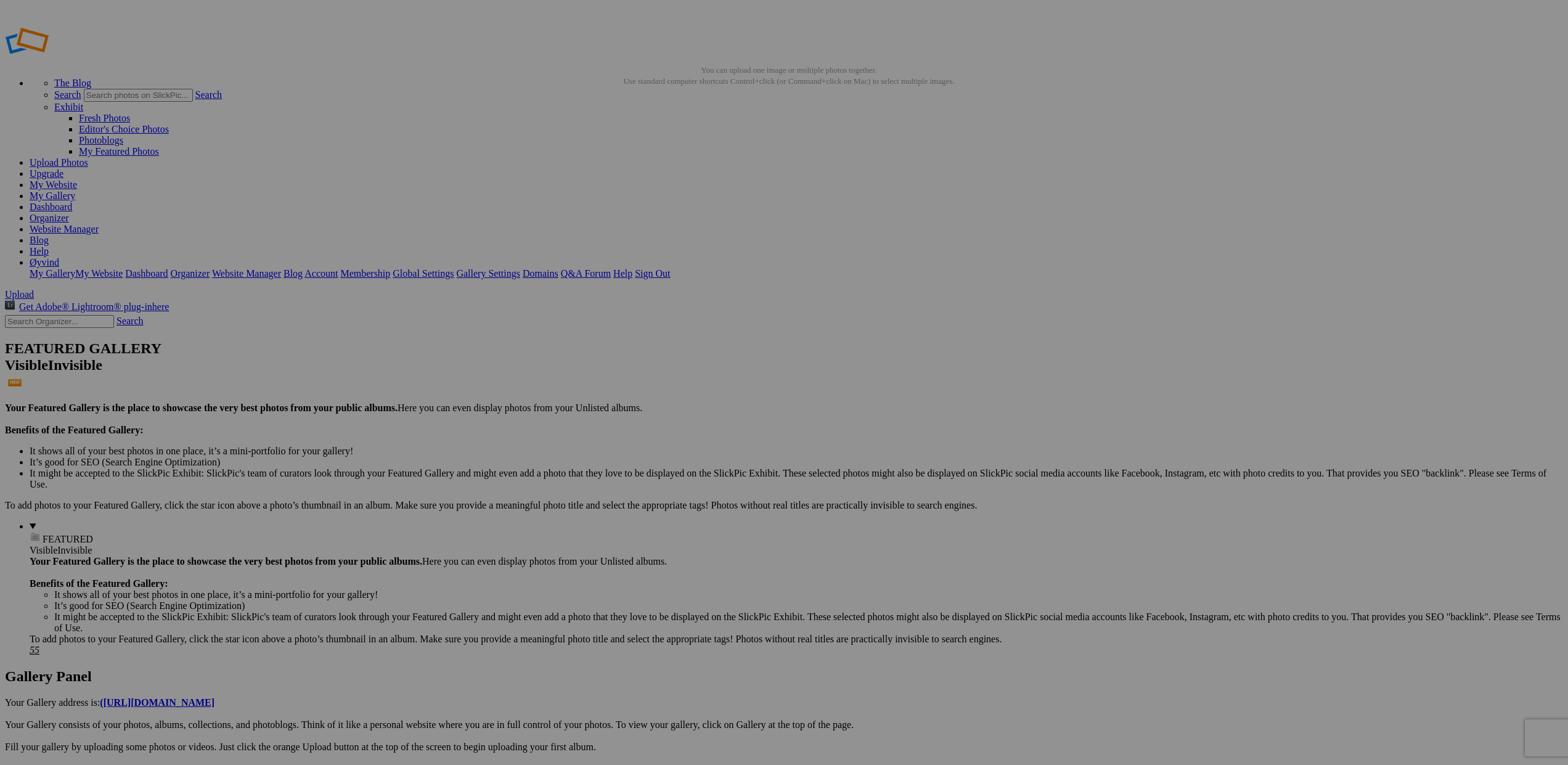
click at [788, 355] on img at bounding box center [782, 341] width 73 height 93
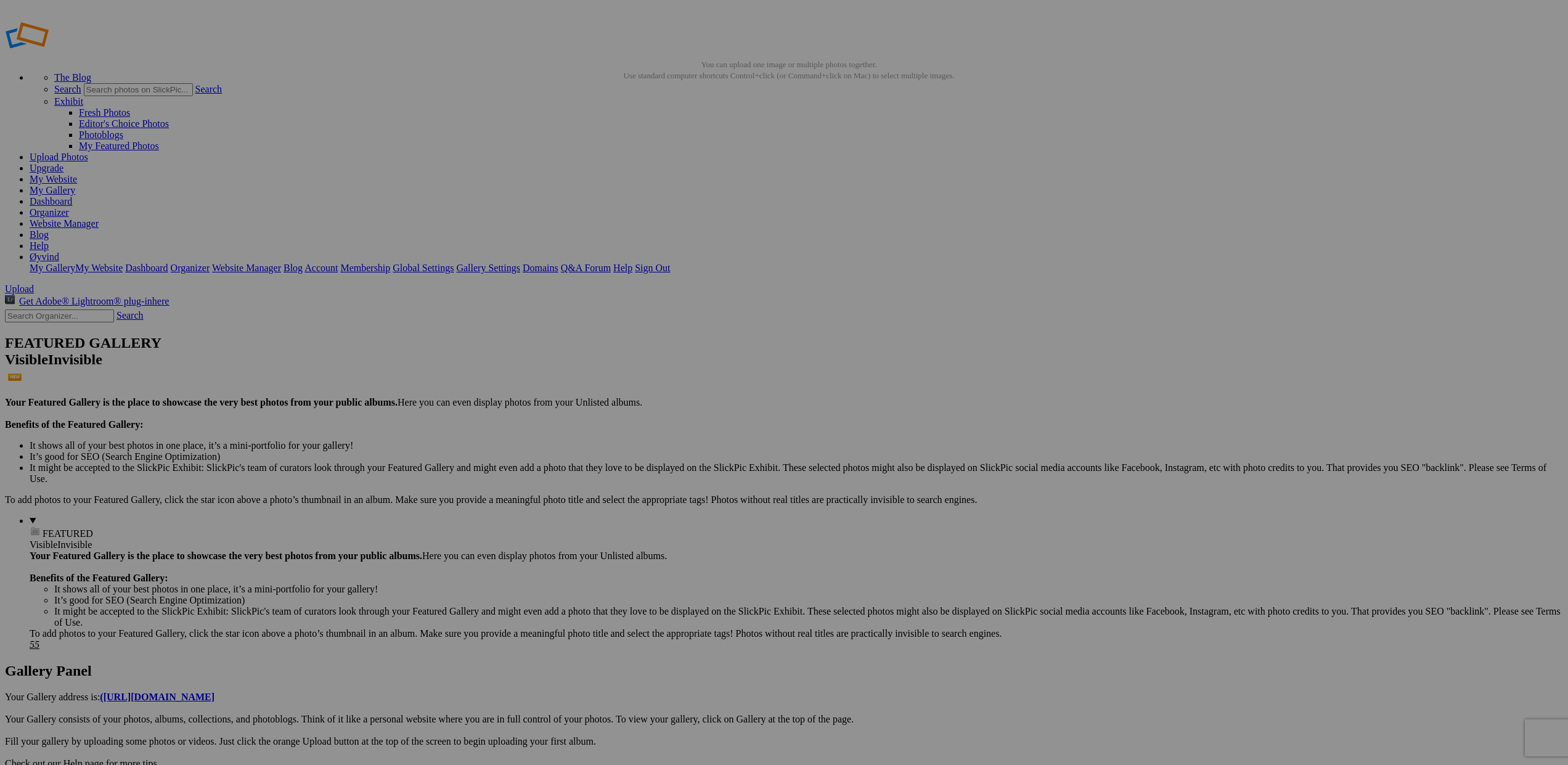
click at [349, 191] on img at bounding box center [343, 179] width 74 height 93
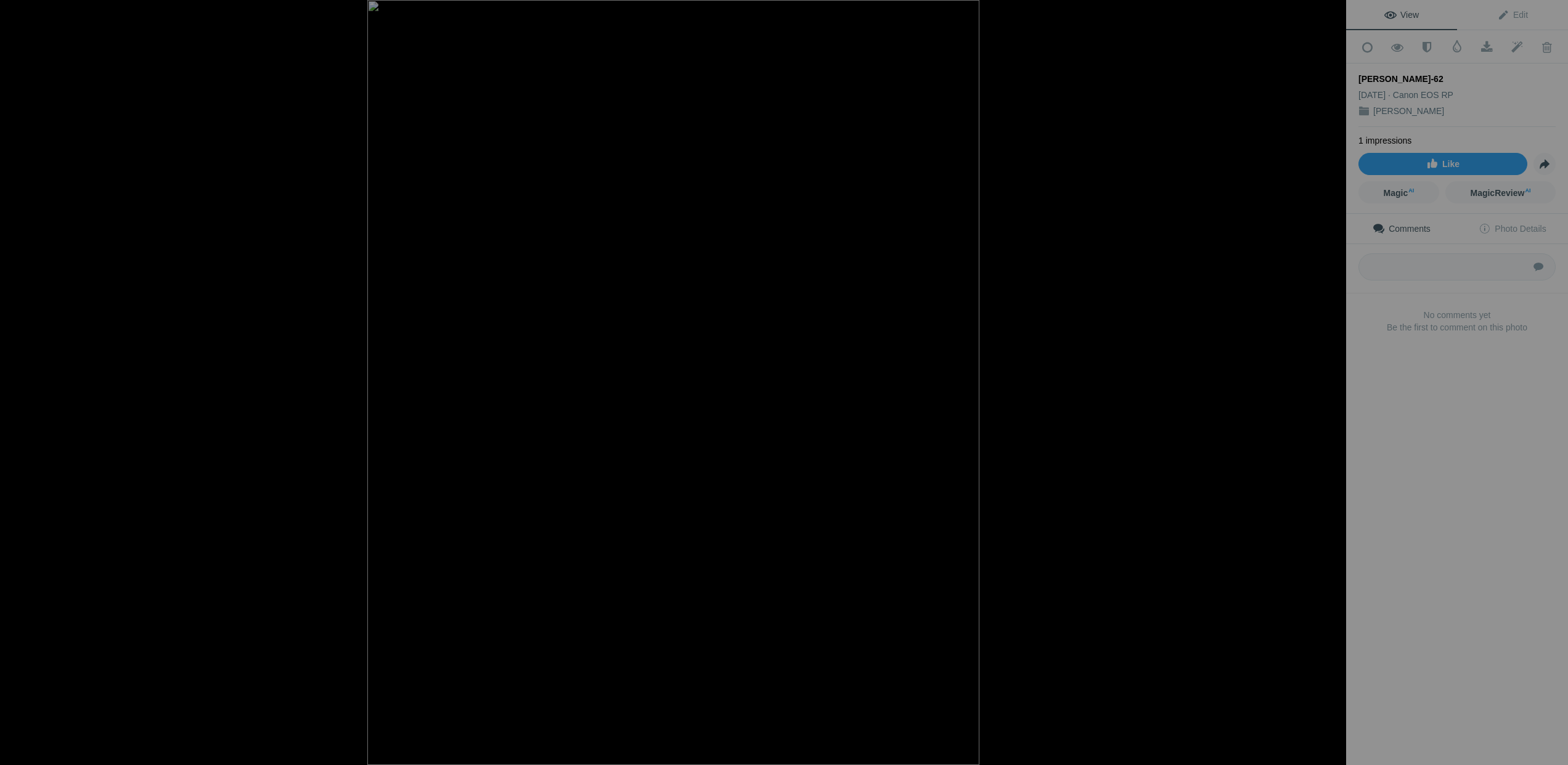
click at [1333, 378] on button at bounding box center [1300, 382] width 93 height 275
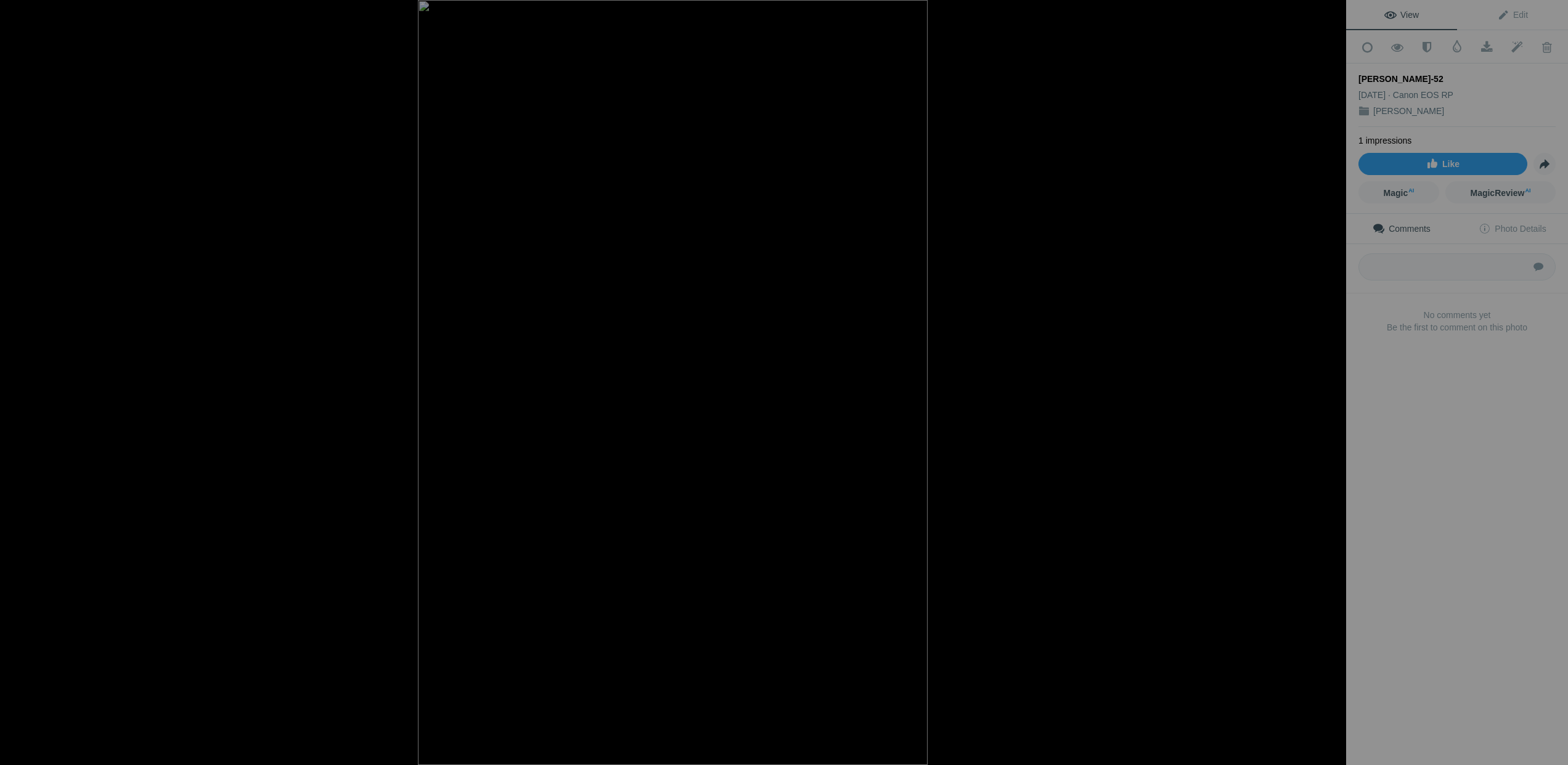
click at [1333, 378] on button at bounding box center [1300, 382] width 93 height 275
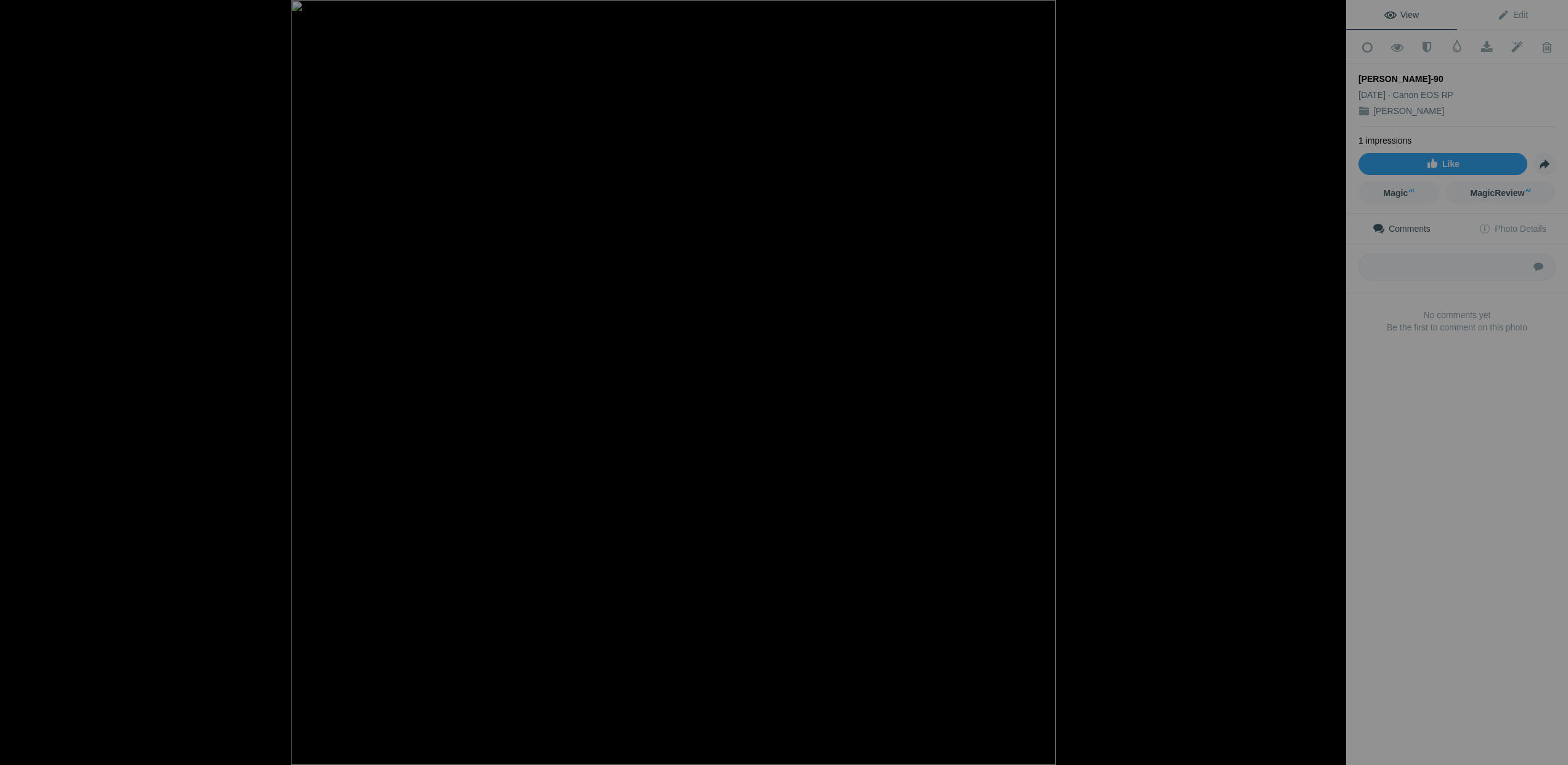
click at [1333, 378] on button at bounding box center [1300, 382] width 93 height 275
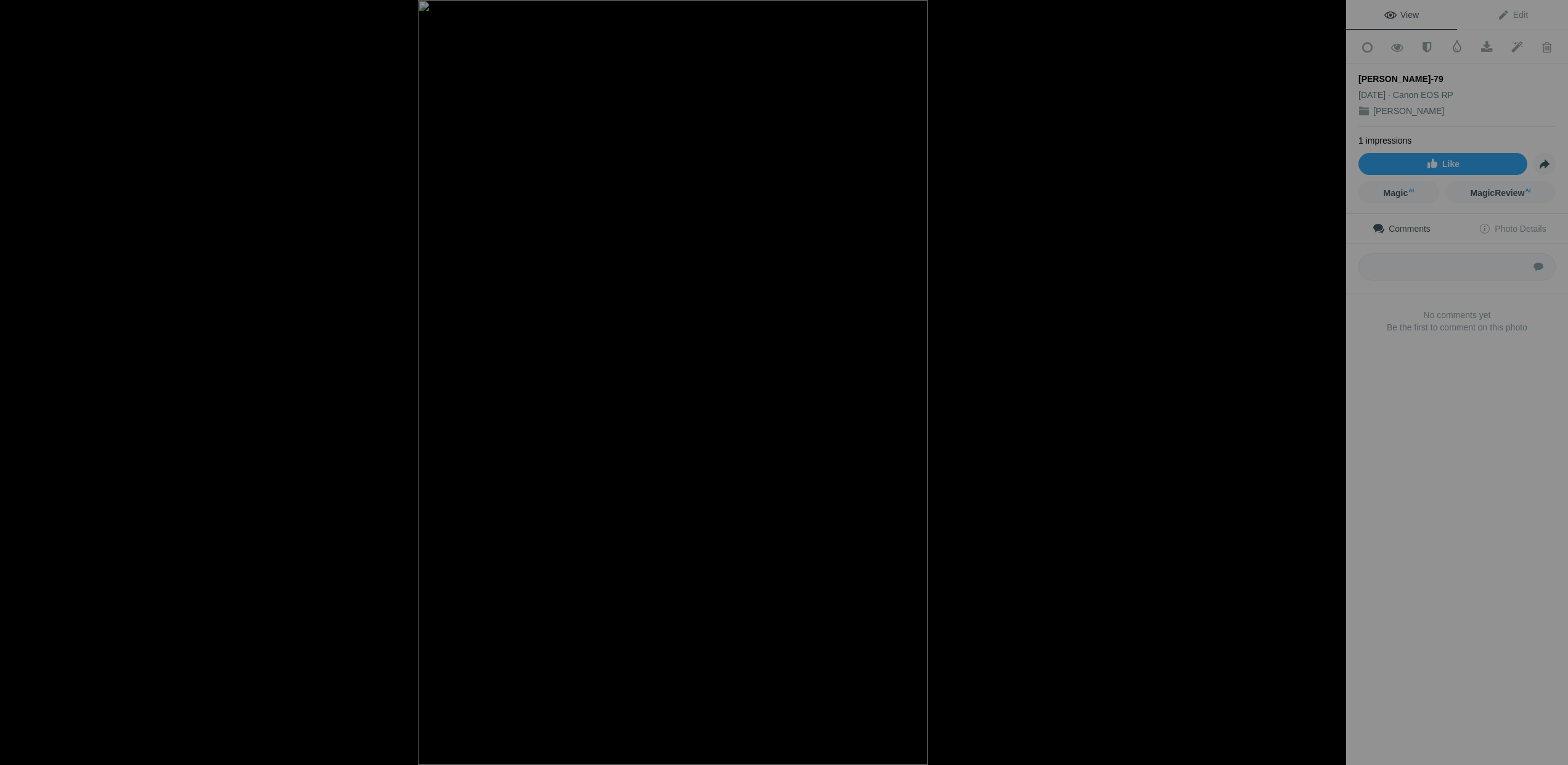
click at [1333, 378] on button at bounding box center [1300, 382] width 93 height 275
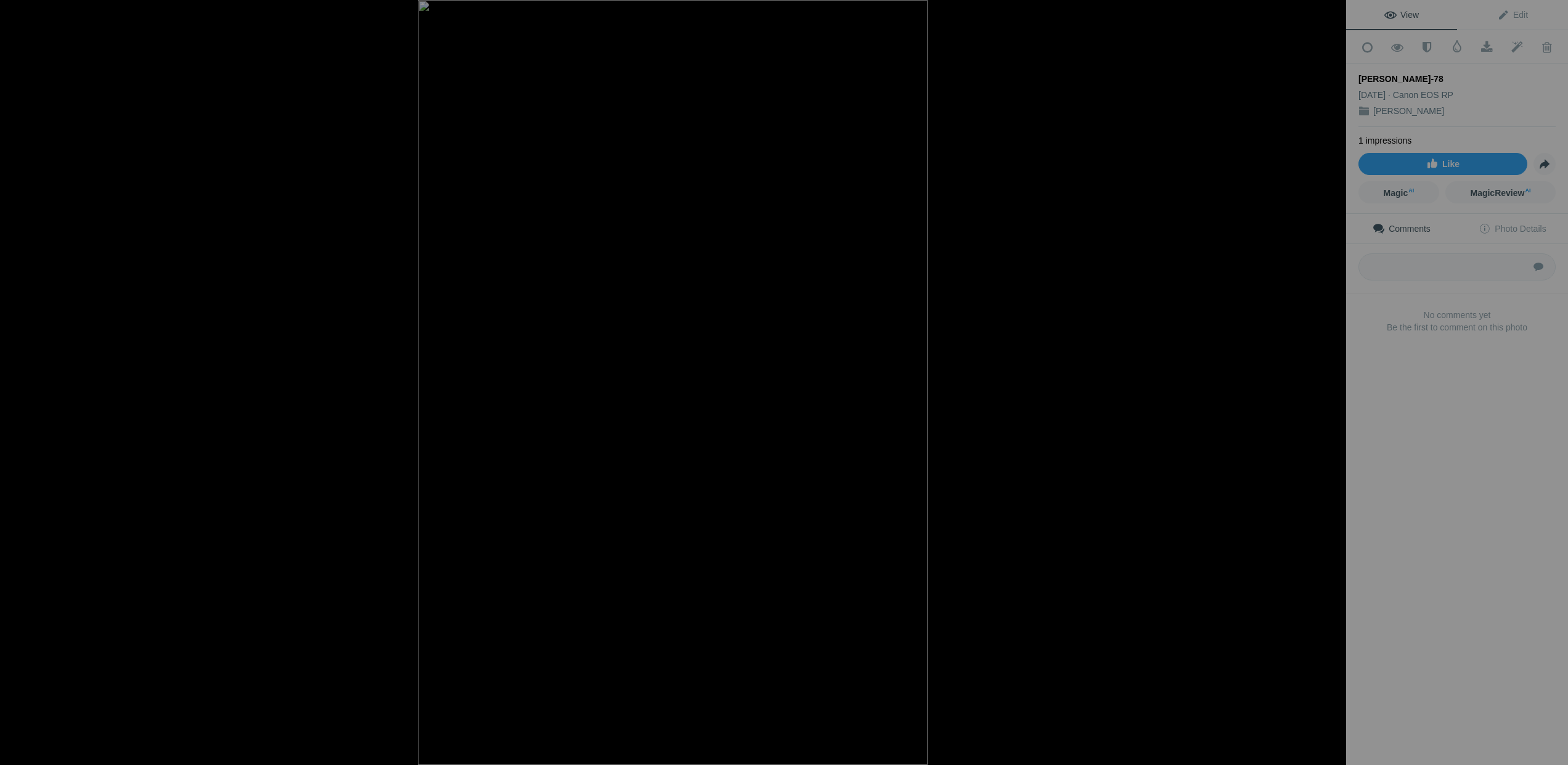
click at [1333, 378] on button at bounding box center [1300, 382] width 93 height 275
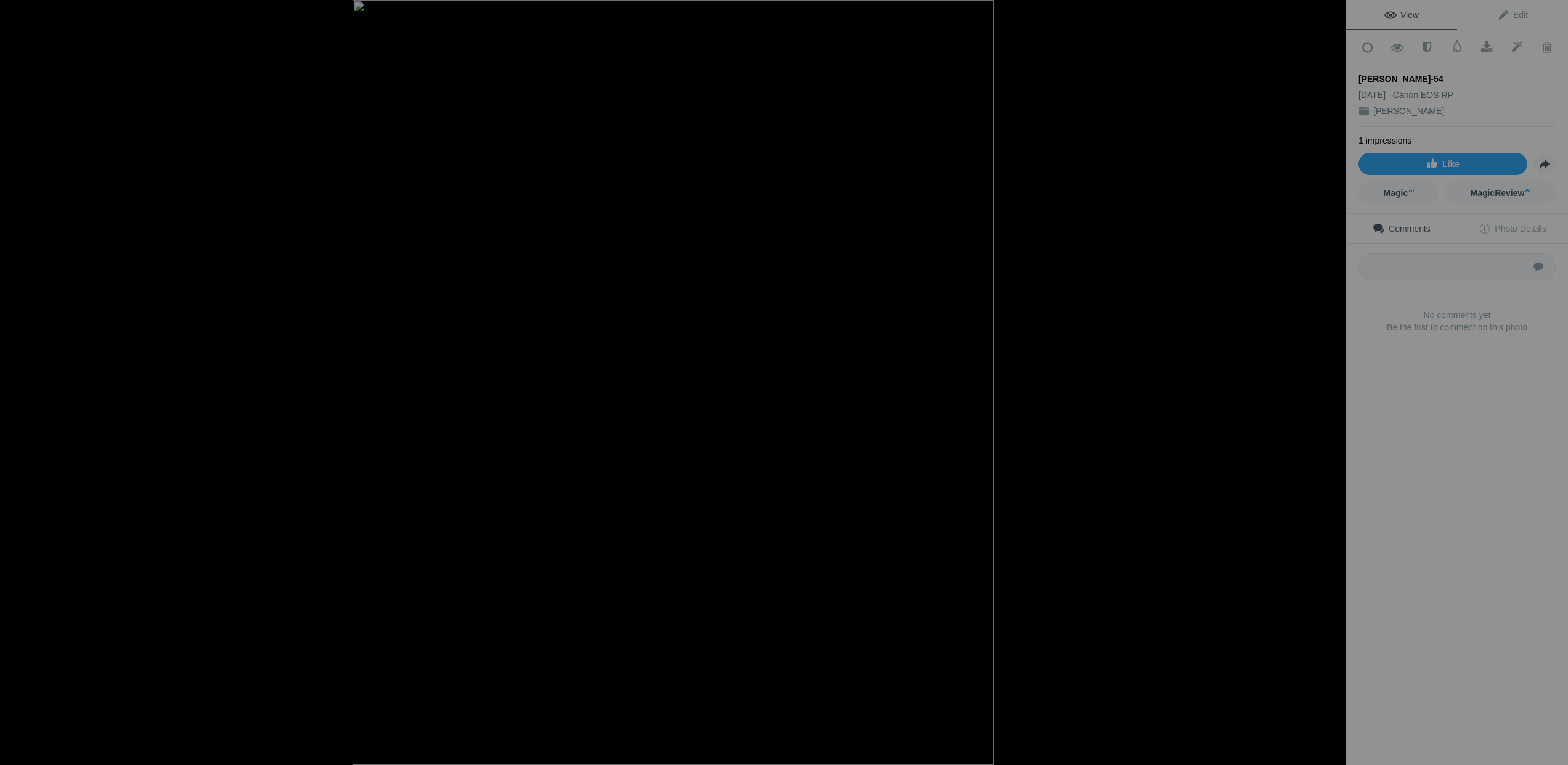
click at [1333, 378] on button at bounding box center [1300, 382] width 93 height 275
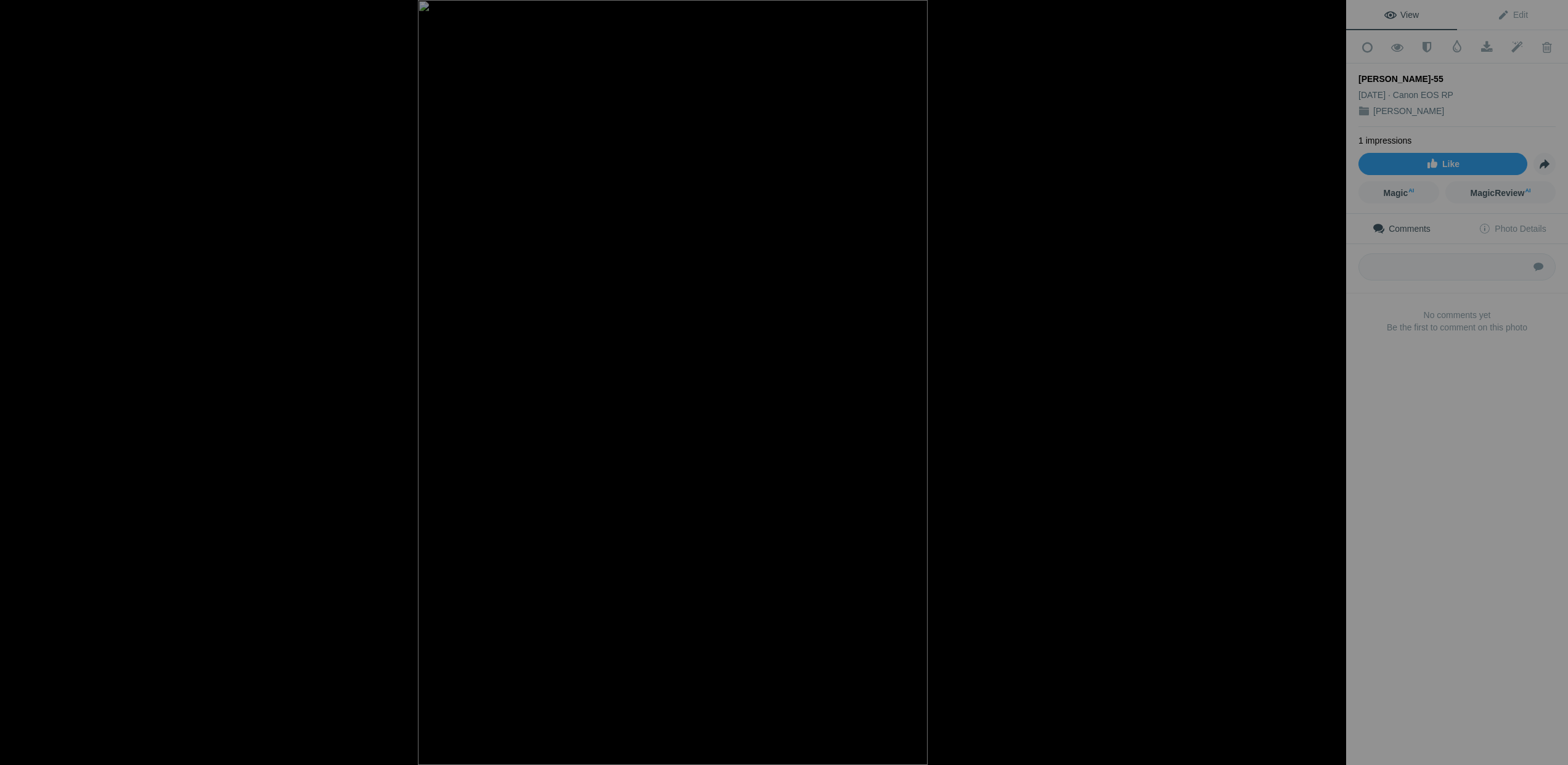
click at [1333, 378] on button at bounding box center [1300, 382] width 93 height 275
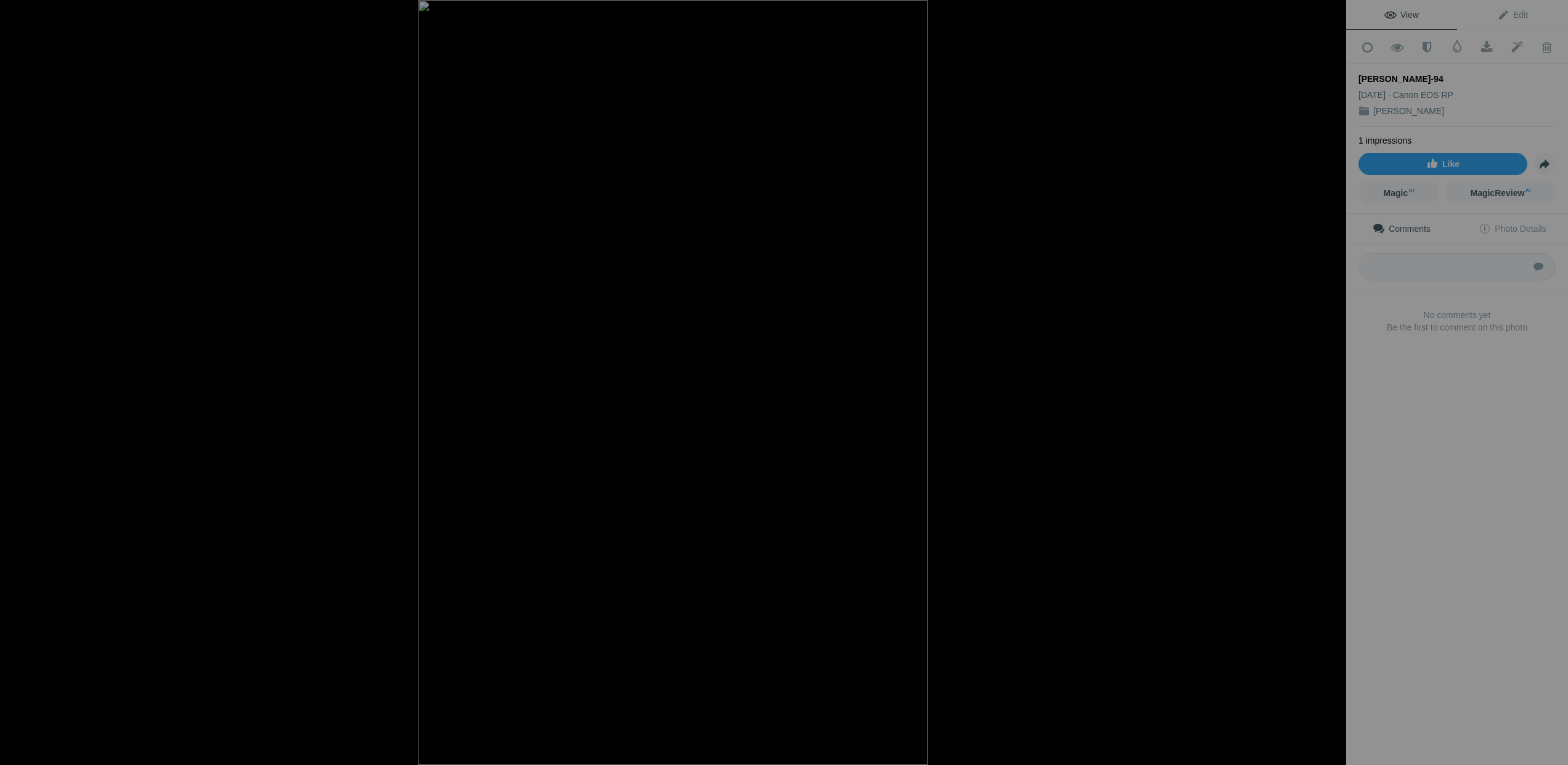
click at [1333, 378] on button at bounding box center [1300, 382] width 93 height 275
click at [15, 382] on button at bounding box center [46, 382] width 93 height 275
click at [1333, 384] on button at bounding box center [1300, 382] width 93 height 275
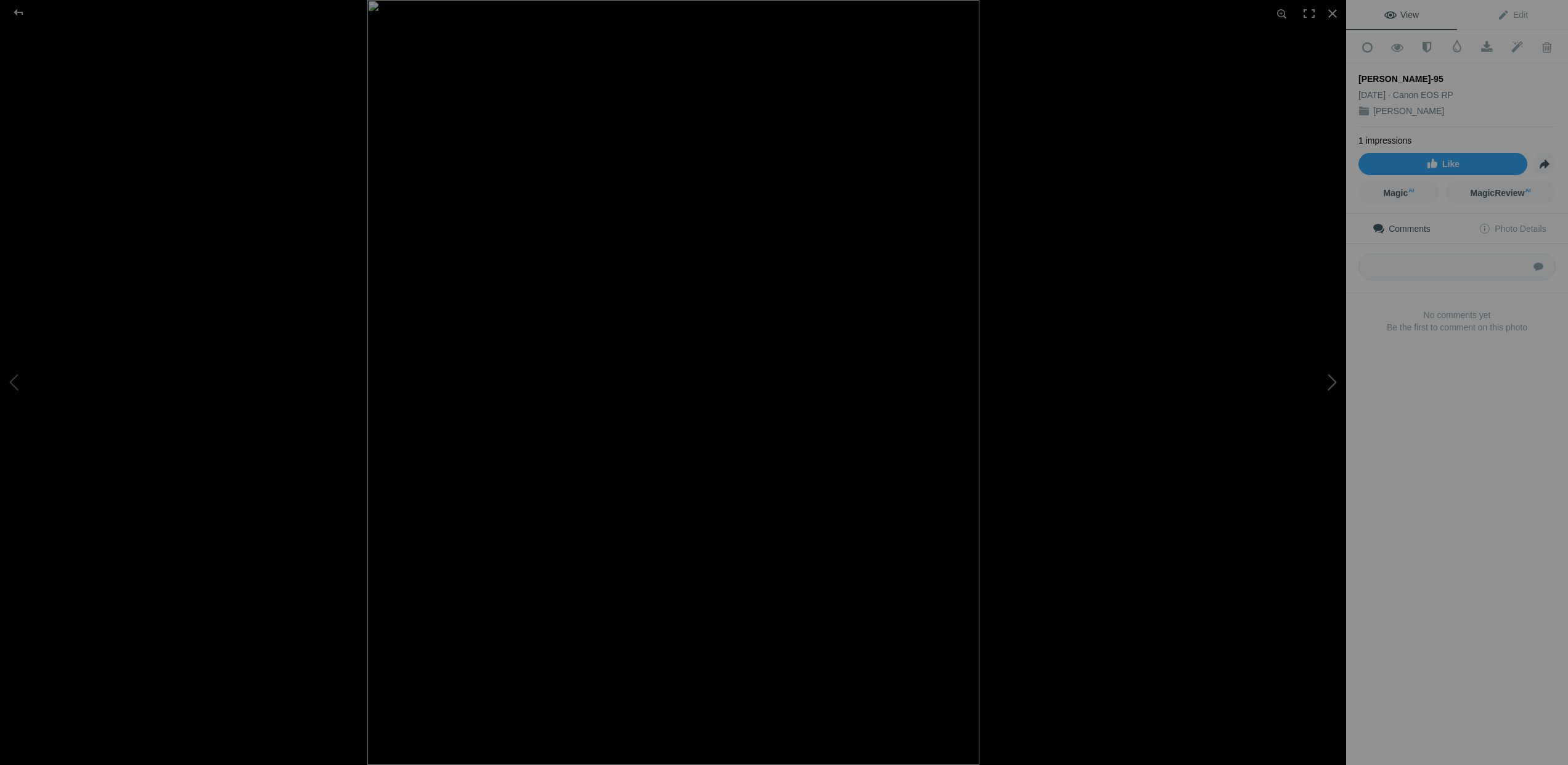
click at [1333, 384] on button at bounding box center [1300, 382] width 93 height 275
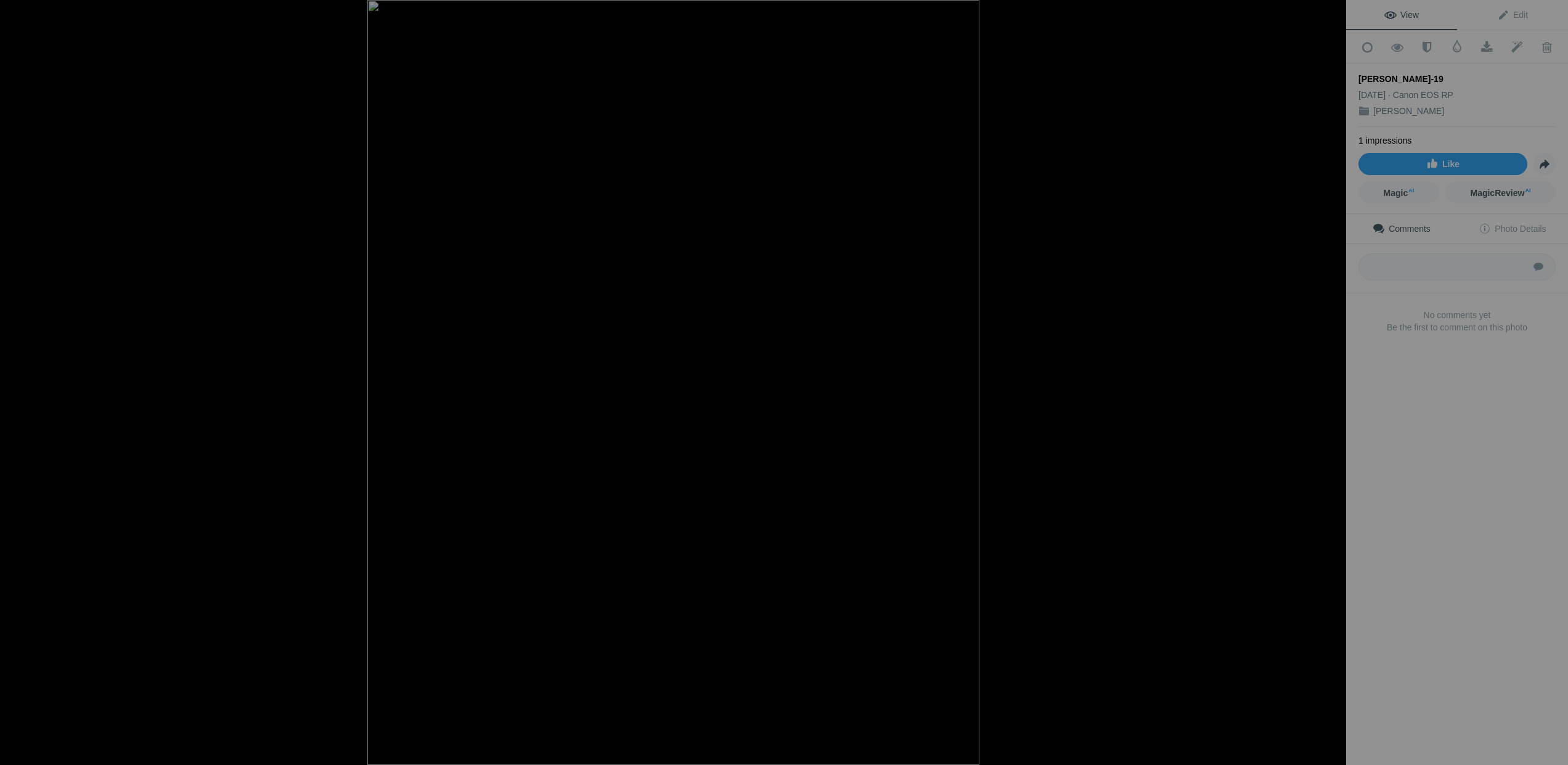
click at [1333, 384] on button at bounding box center [1300, 382] width 93 height 275
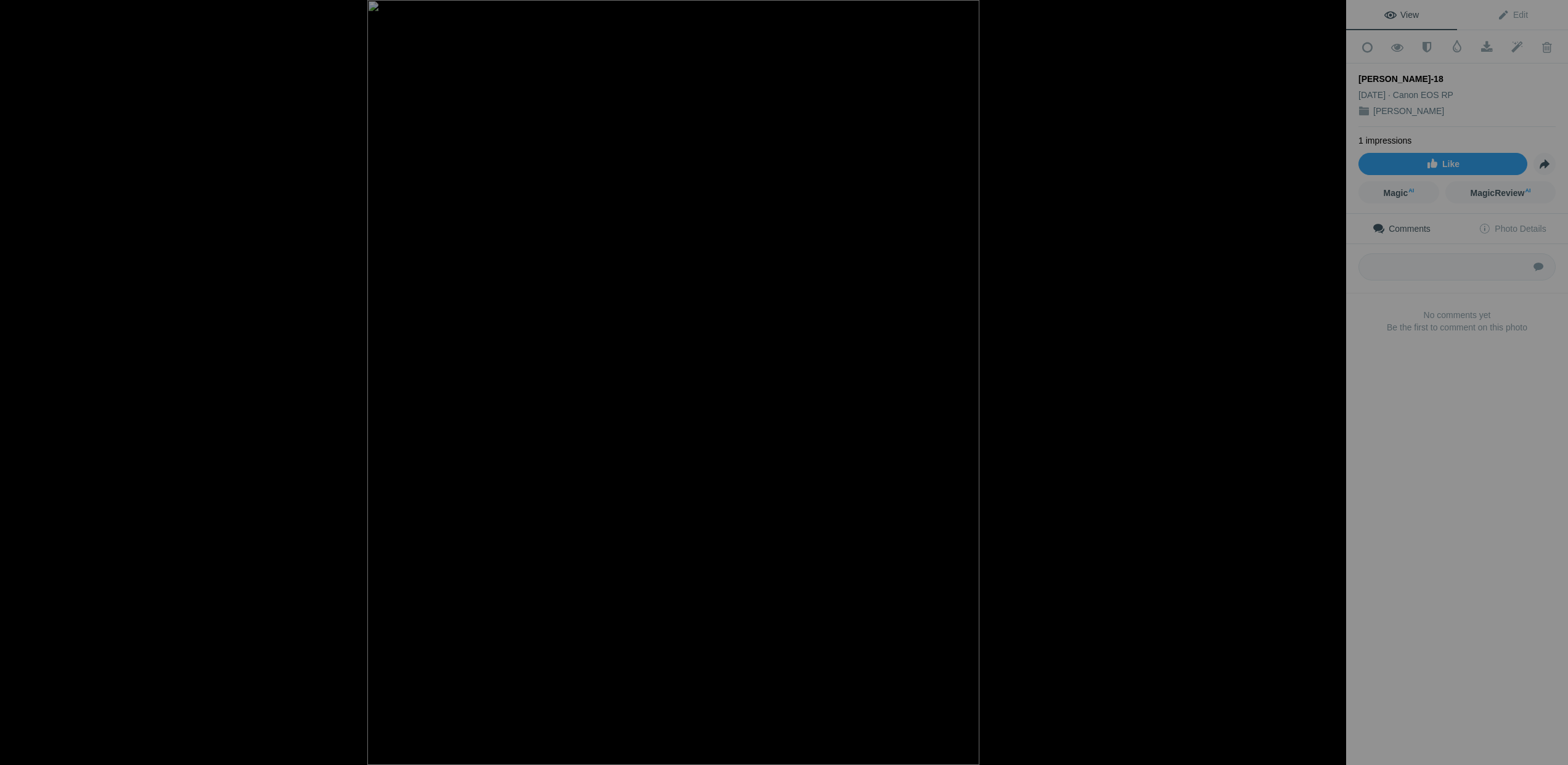
click at [1333, 384] on button at bounding box center [1300, 382] width 93 height 275
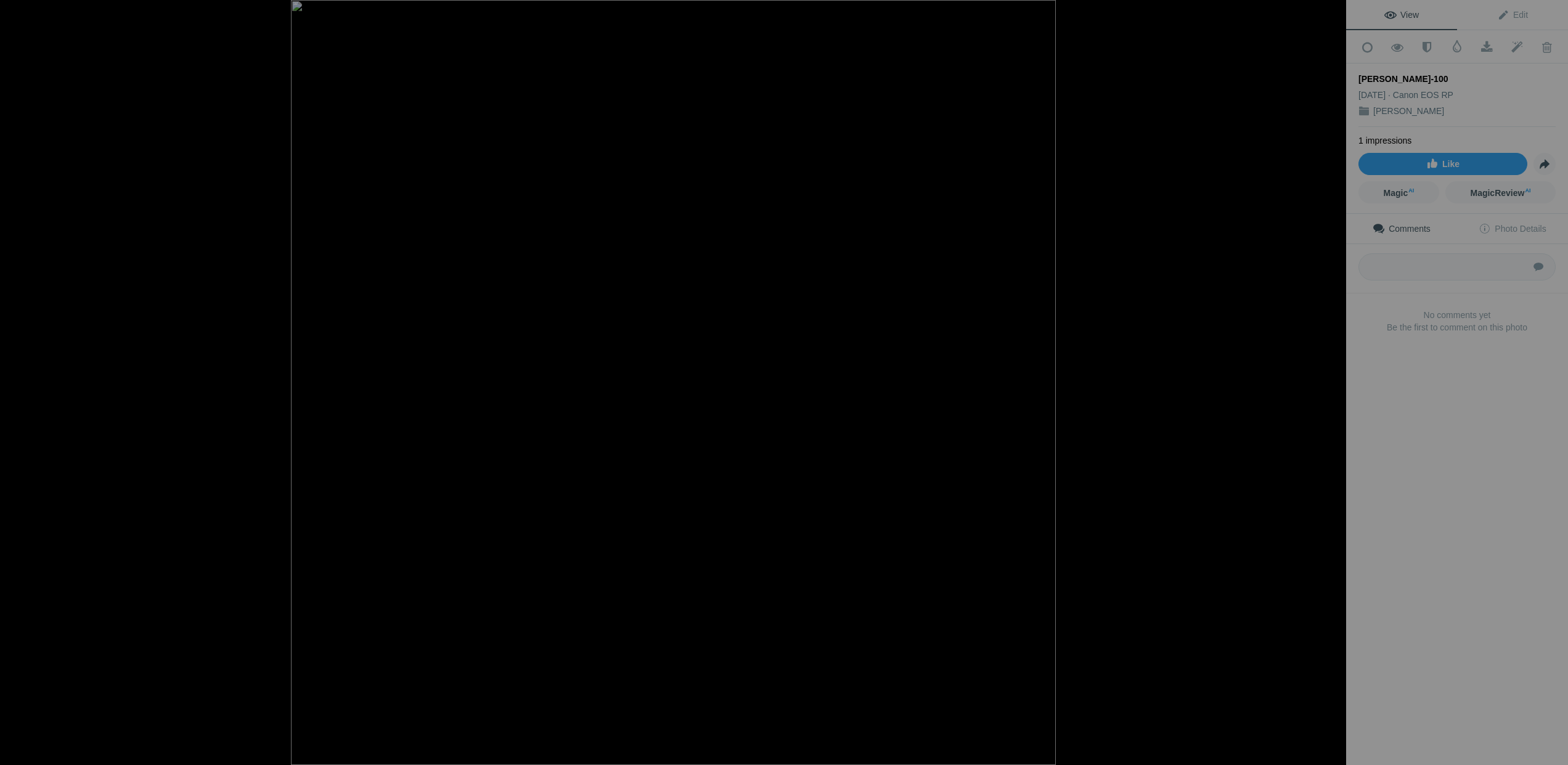
click at [1333, 384] on button at bounding box center [1300, 382] width 93 height 275
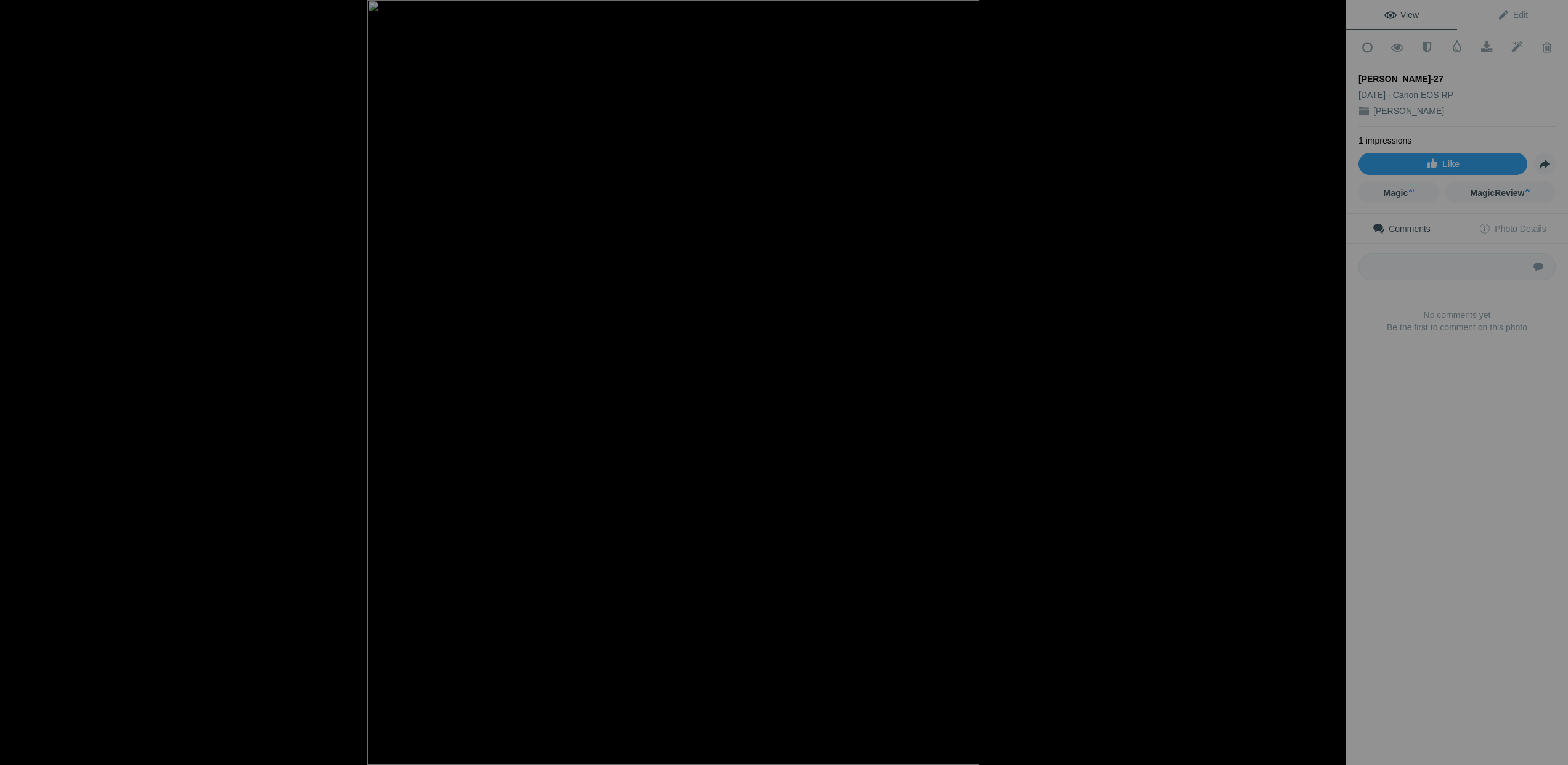
click at [1333, 384] on button at bounding box center [1300, 382] width 93 height 275
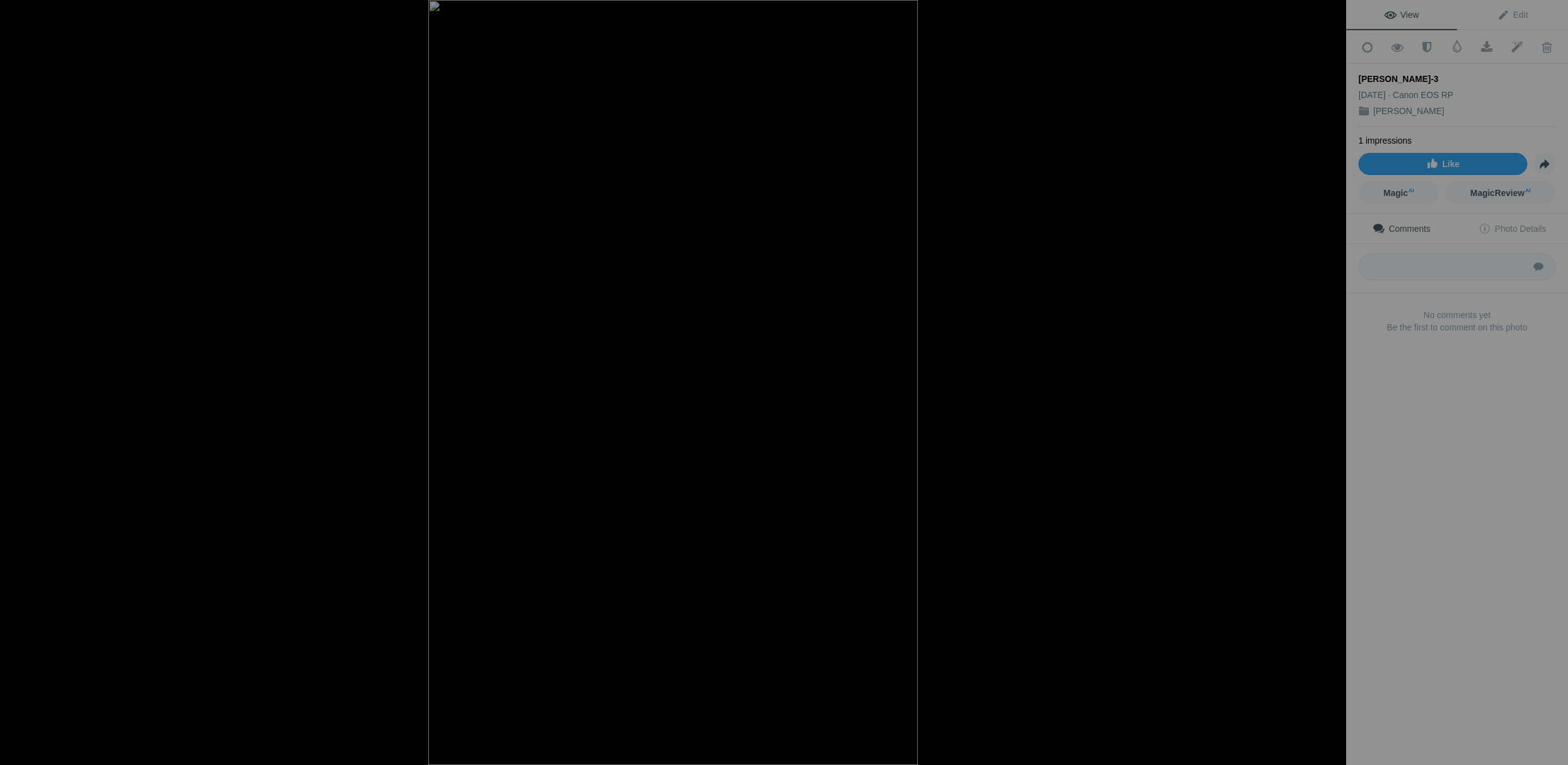
click at [1333, 384] on button at bounding box center [1300, 382] width 93 height 275
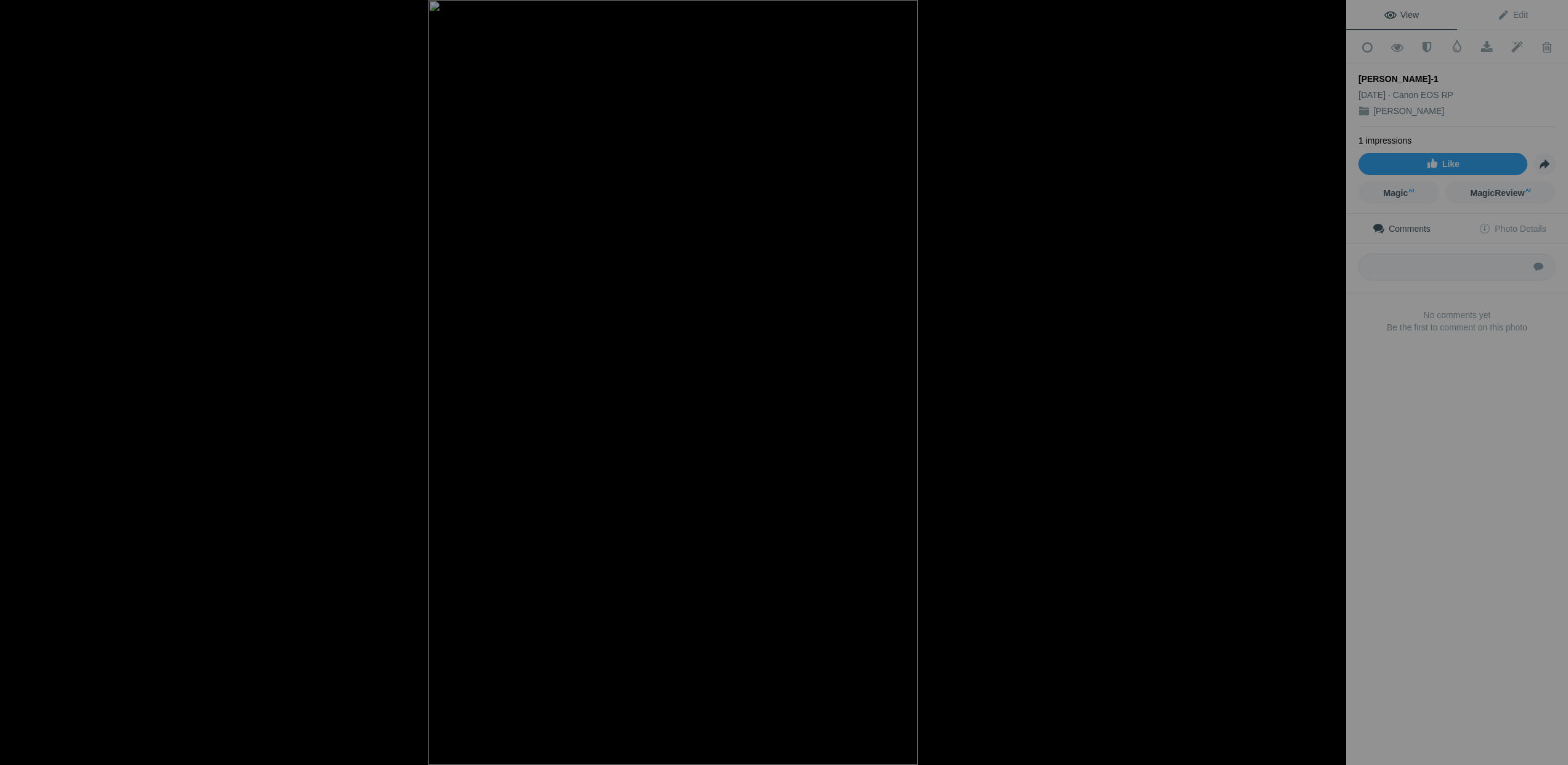
click at [1333, 384] on button at bounding box center [1300, 382] width 93 height 275
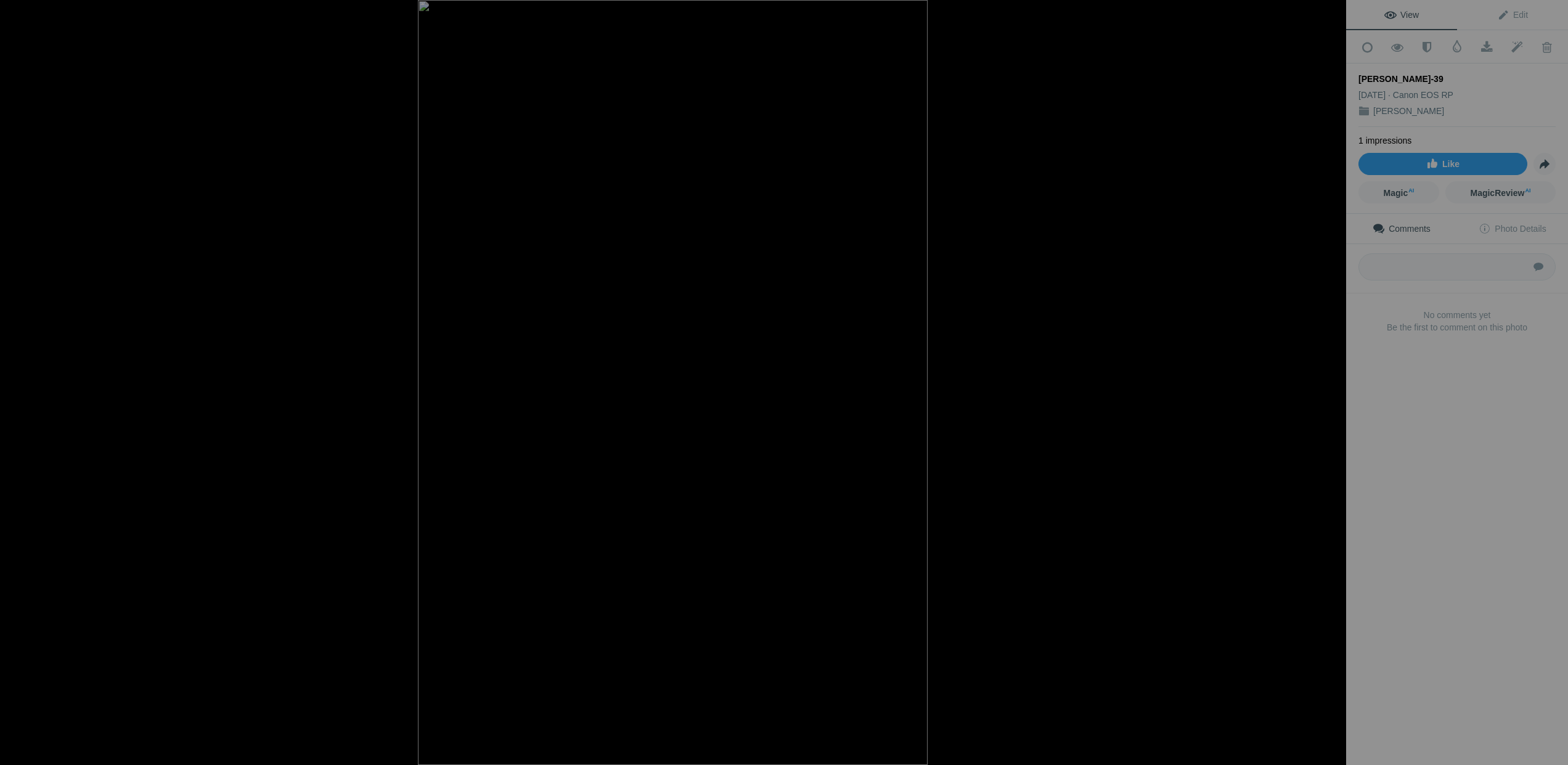
click at [1333, 384] on button at bounding box center [1300, 382] width 93 height 275
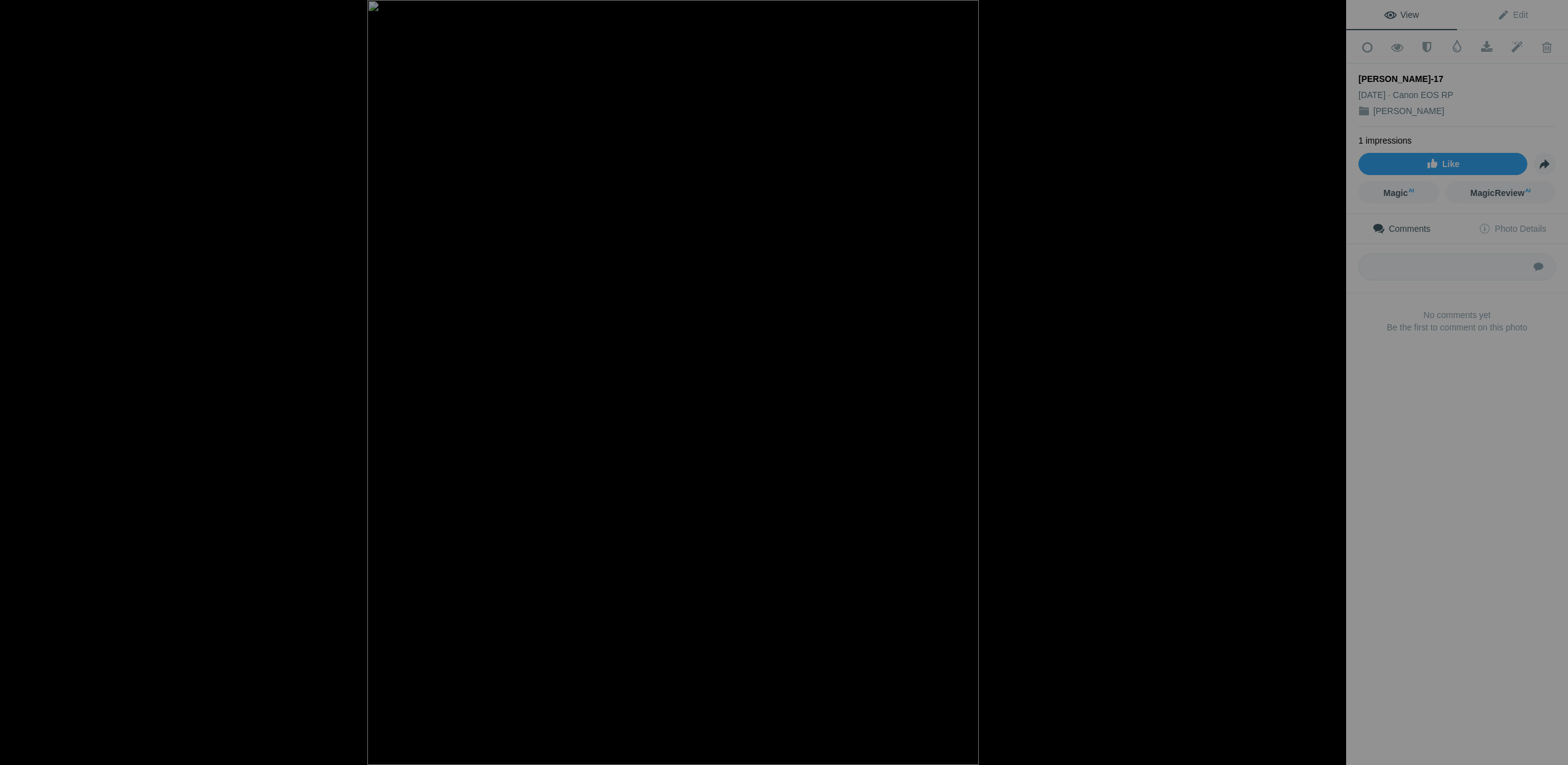
click at [1333, 384] on button at bounding box center [1300, 382] width 93 height 275
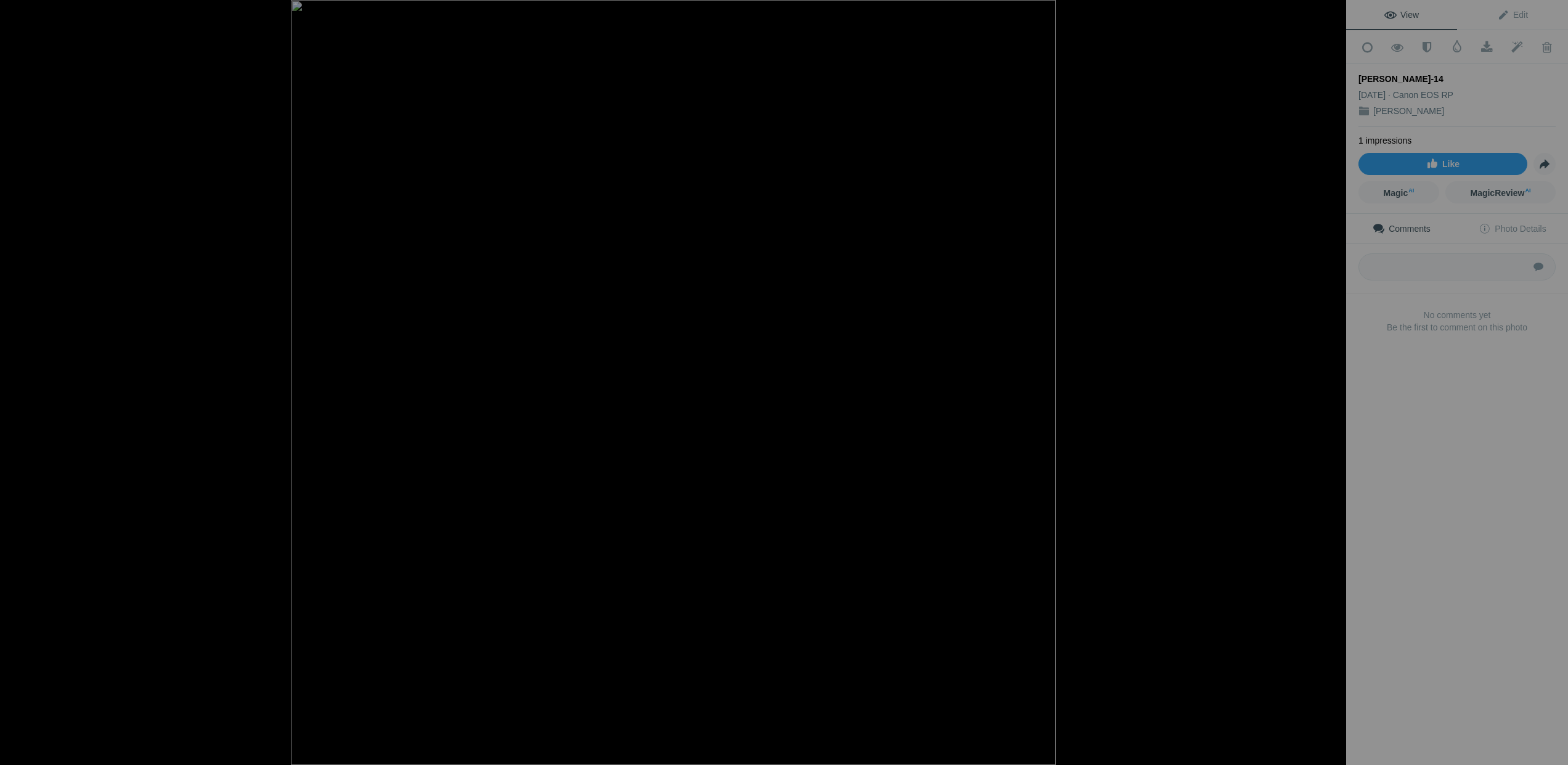
click at [1333, 384] on button at bounding box center [1300, 382] width 93 height 275
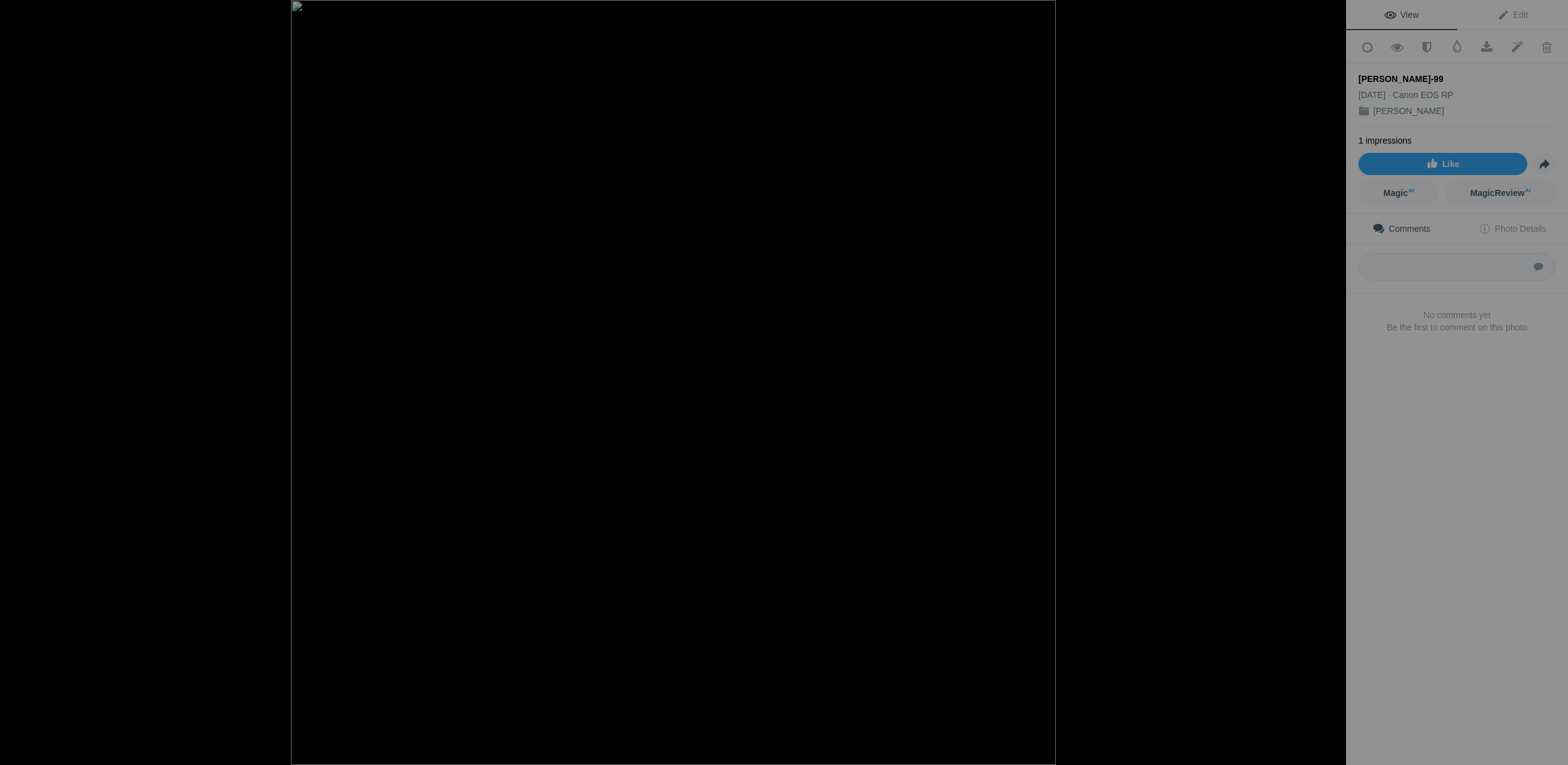
click at [1333, 384] on button at bounding box center [1300, 382] width 93 height 275
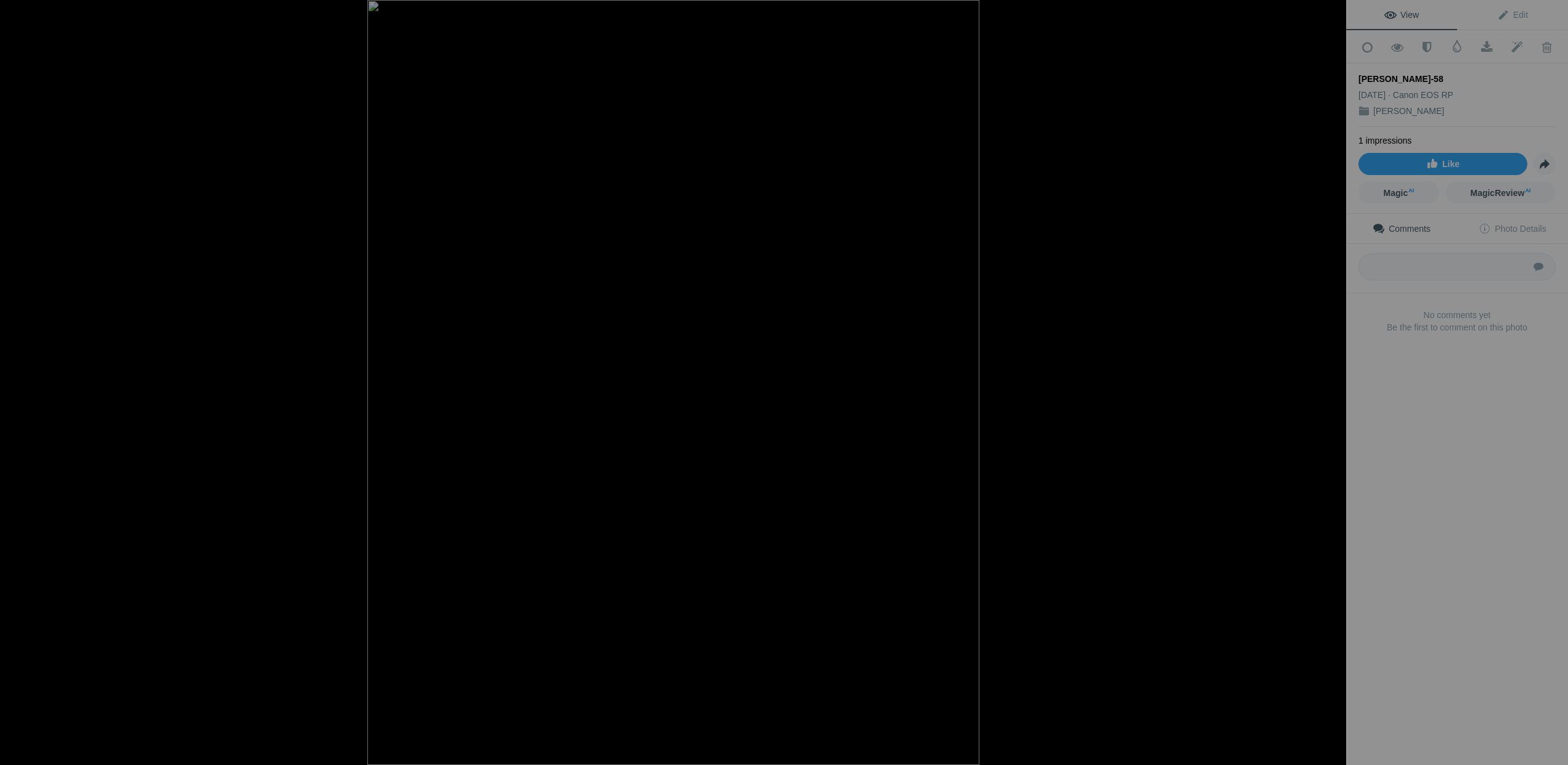
click at [1333, 384] on button at bounding box center [1300, 382] width 93 height 275
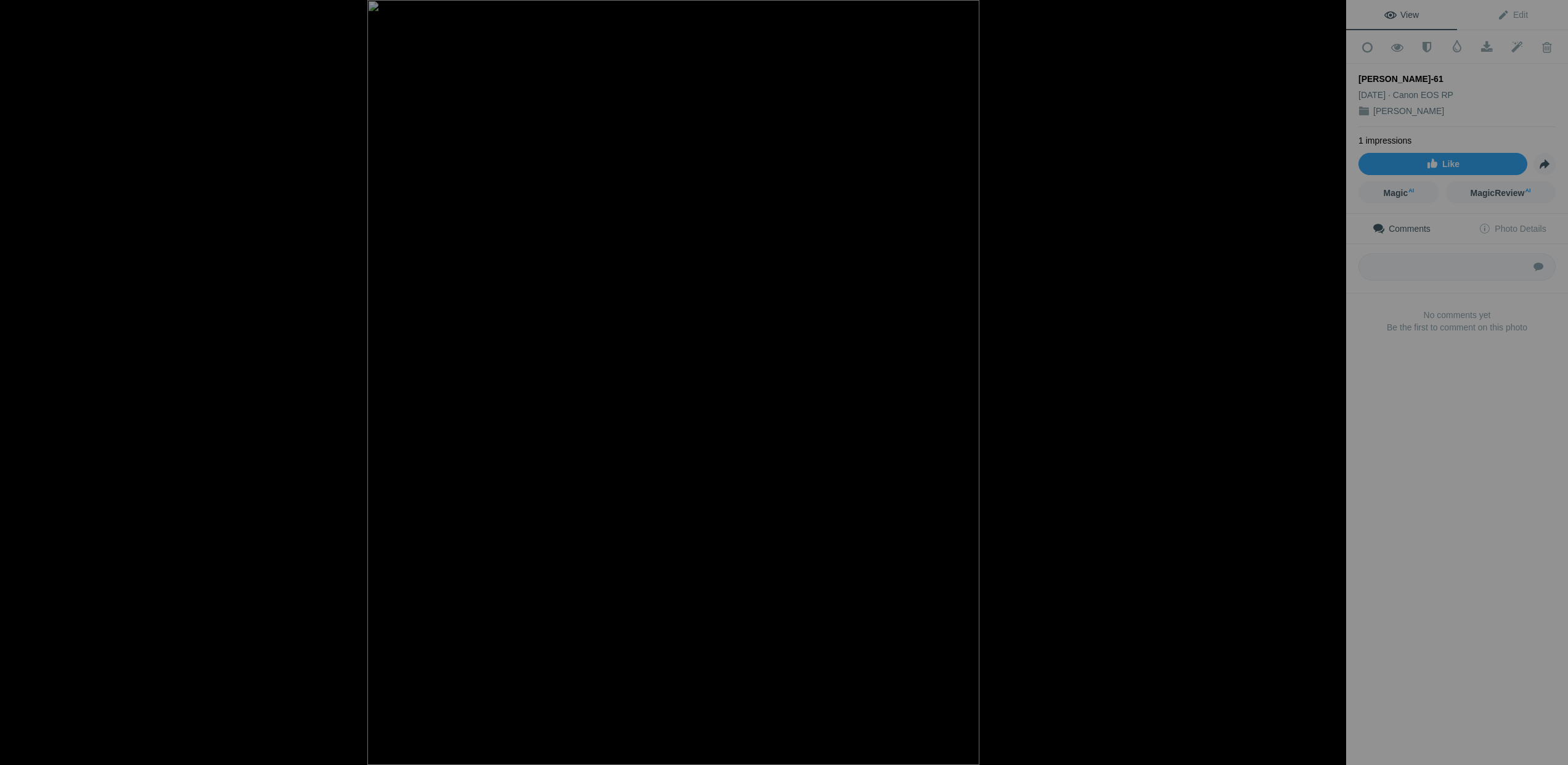
click at [1333, 384] on button at bounding box center [1300, 382] width 93 height 275
click at [18, 384] on button at bounding box center [46, 382] width 93 height 275
click at [1332, 379] on button at bounding box center [1300, 382] width 93 height 275
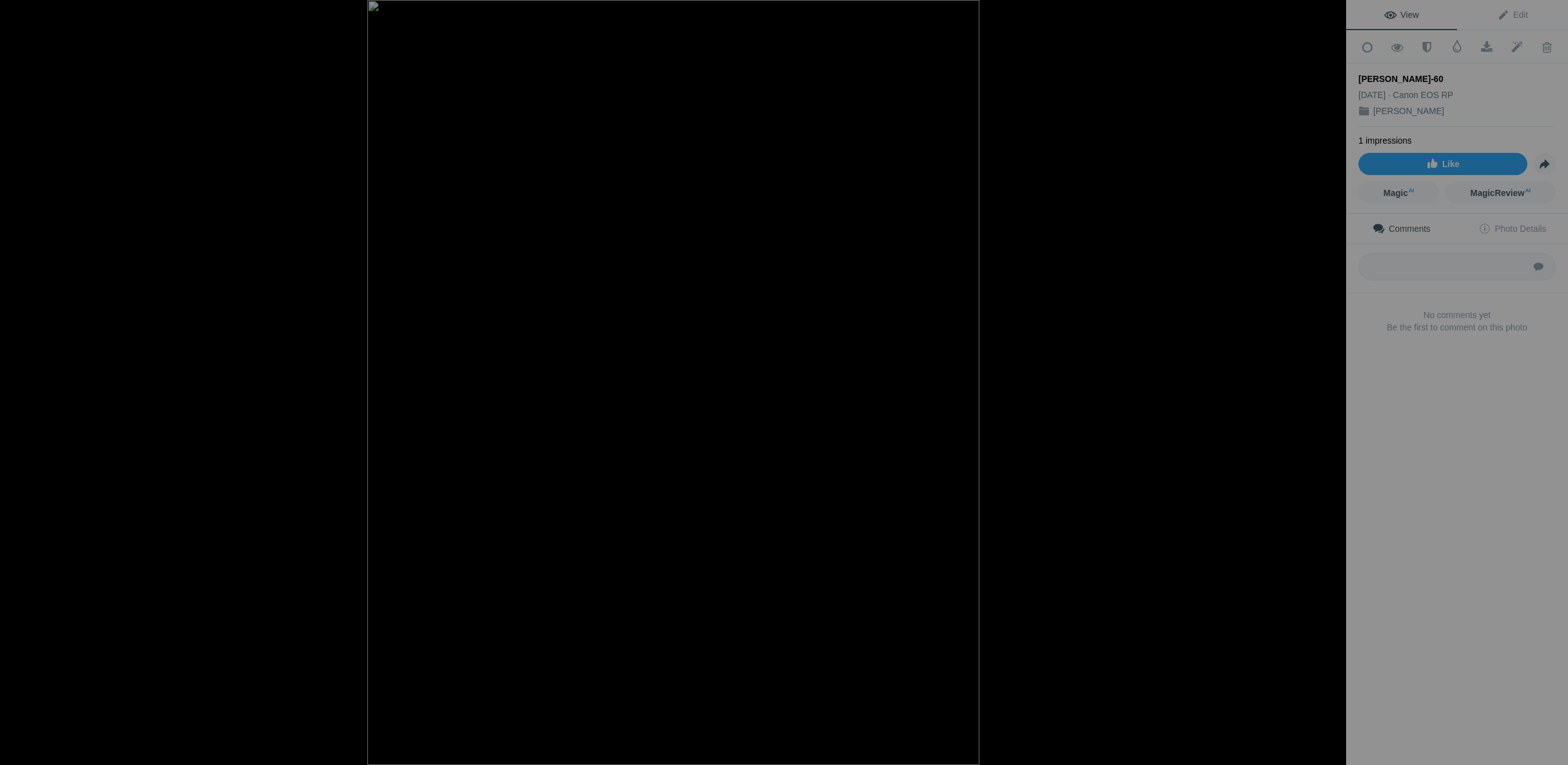
click at [1332, 379] on button at bounding box center [1300, 382] width 93 height 275
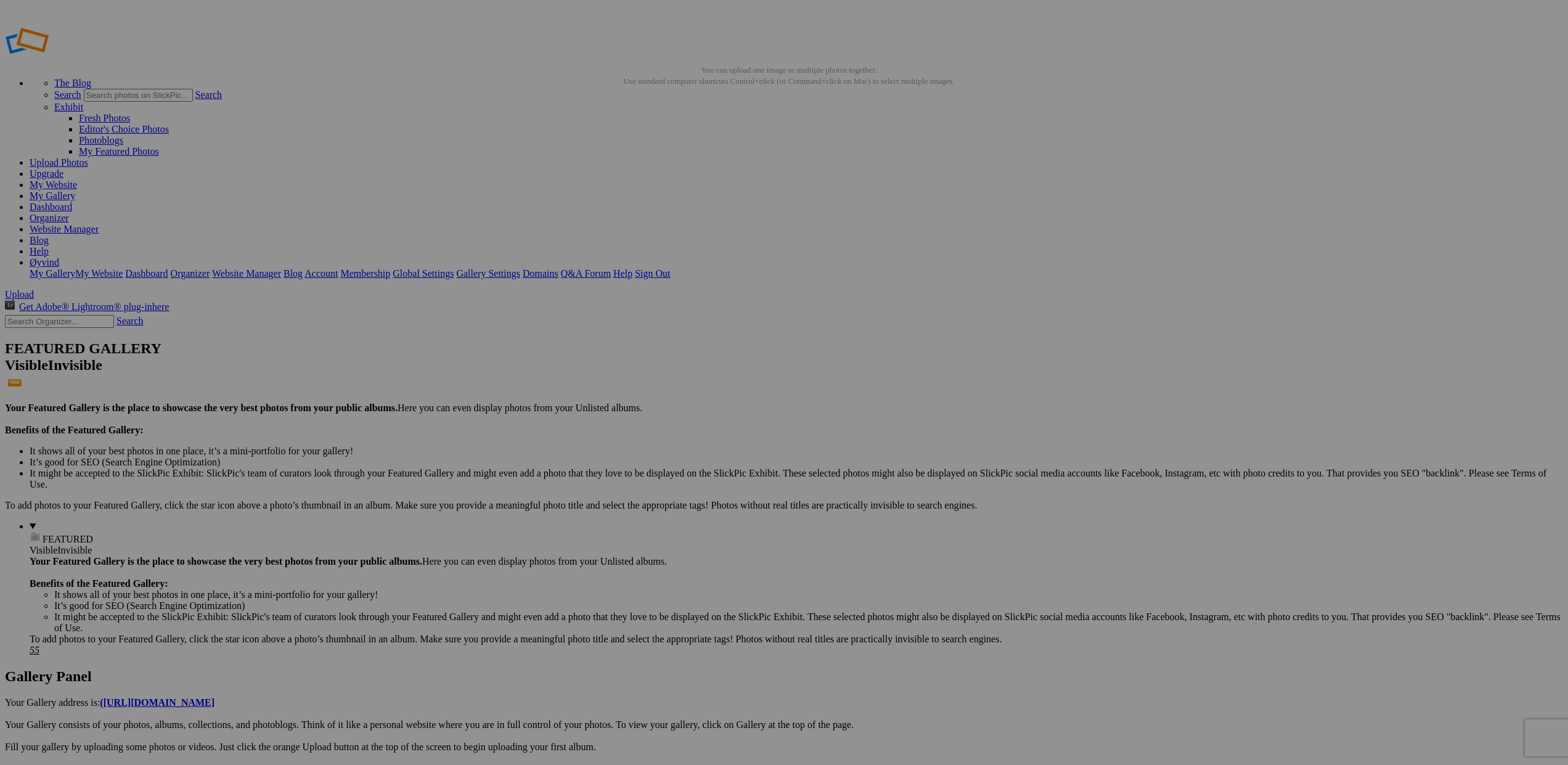
scroll to position [0, 0]
click at [358, 188] on img at bounding box center [344, 184] width 93 height 74
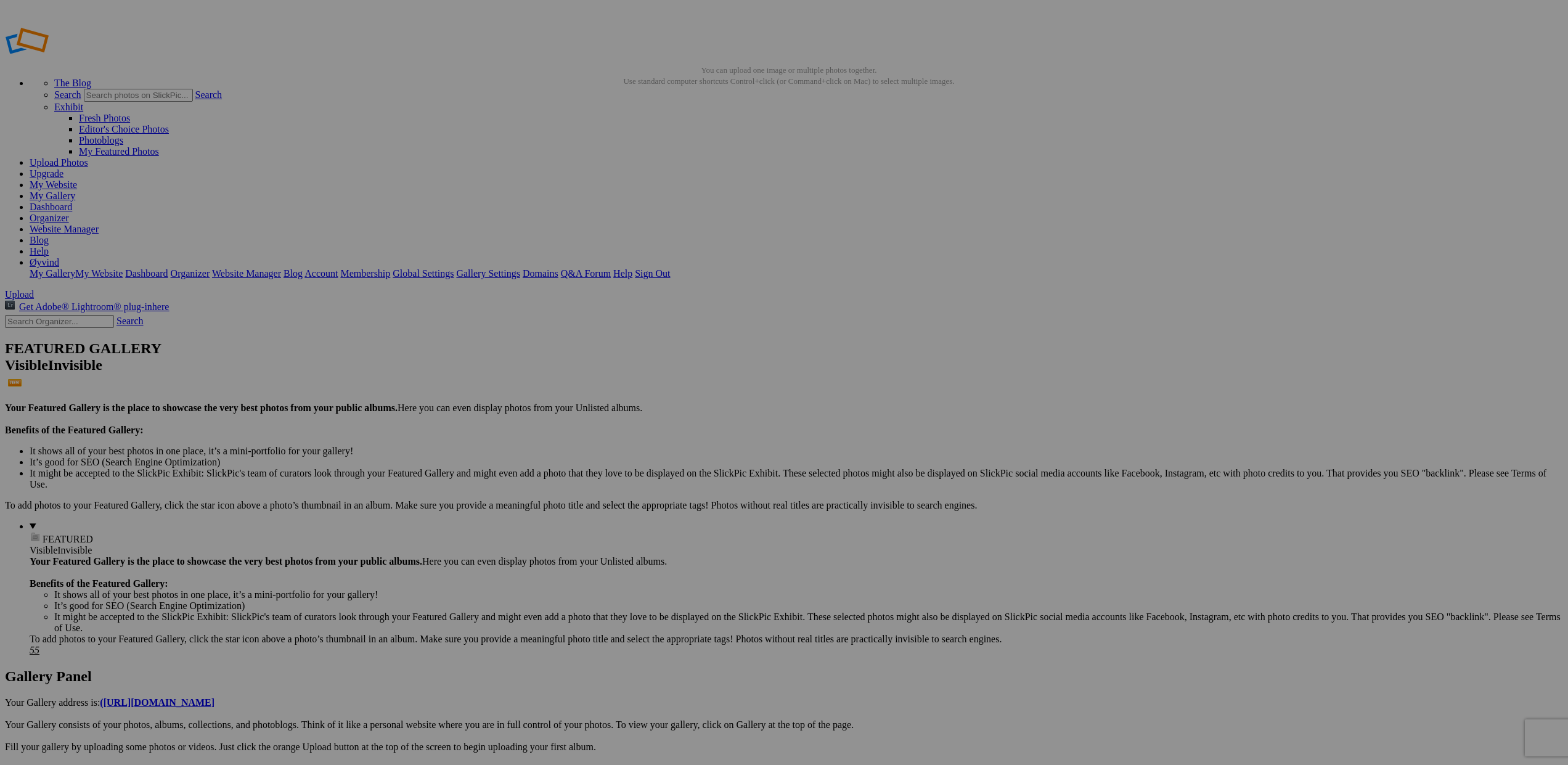
click at [1331, 342] on button at bounding box center [1300, 382] width 93 height 275
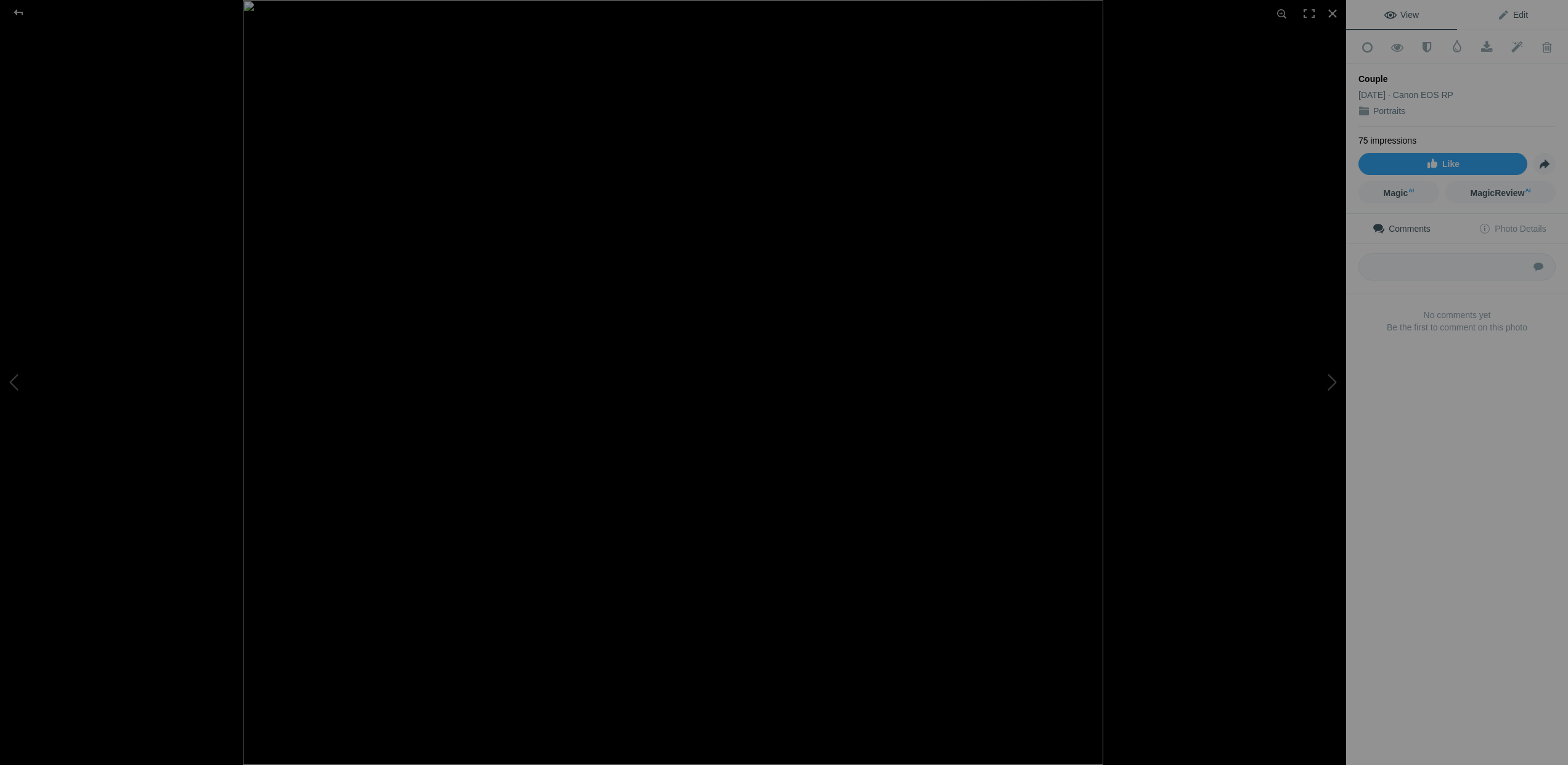
click at [1503, 14] on span "Edit" at bounding box center [1513, 14] width 31 height 10
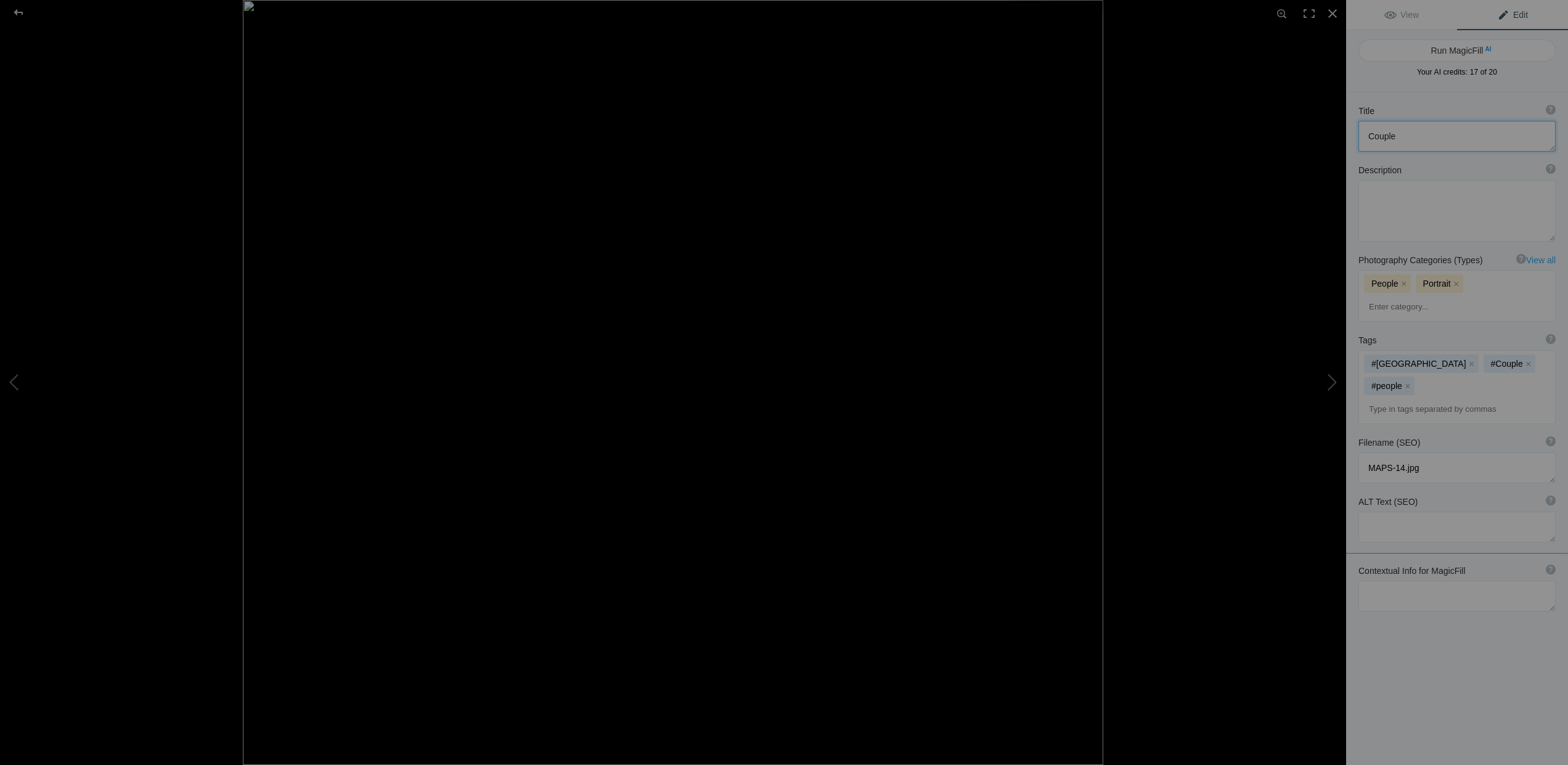
click at [1369, 135] on textarea at bounding box center [1457, 136] width 198 height 31
type textarea "Smiling Couple"
click at [20, 12] on div at bounding box center [18, 12] width 44 height 24
